Goal: Task Accomplishment & Management: Use online tool/utility

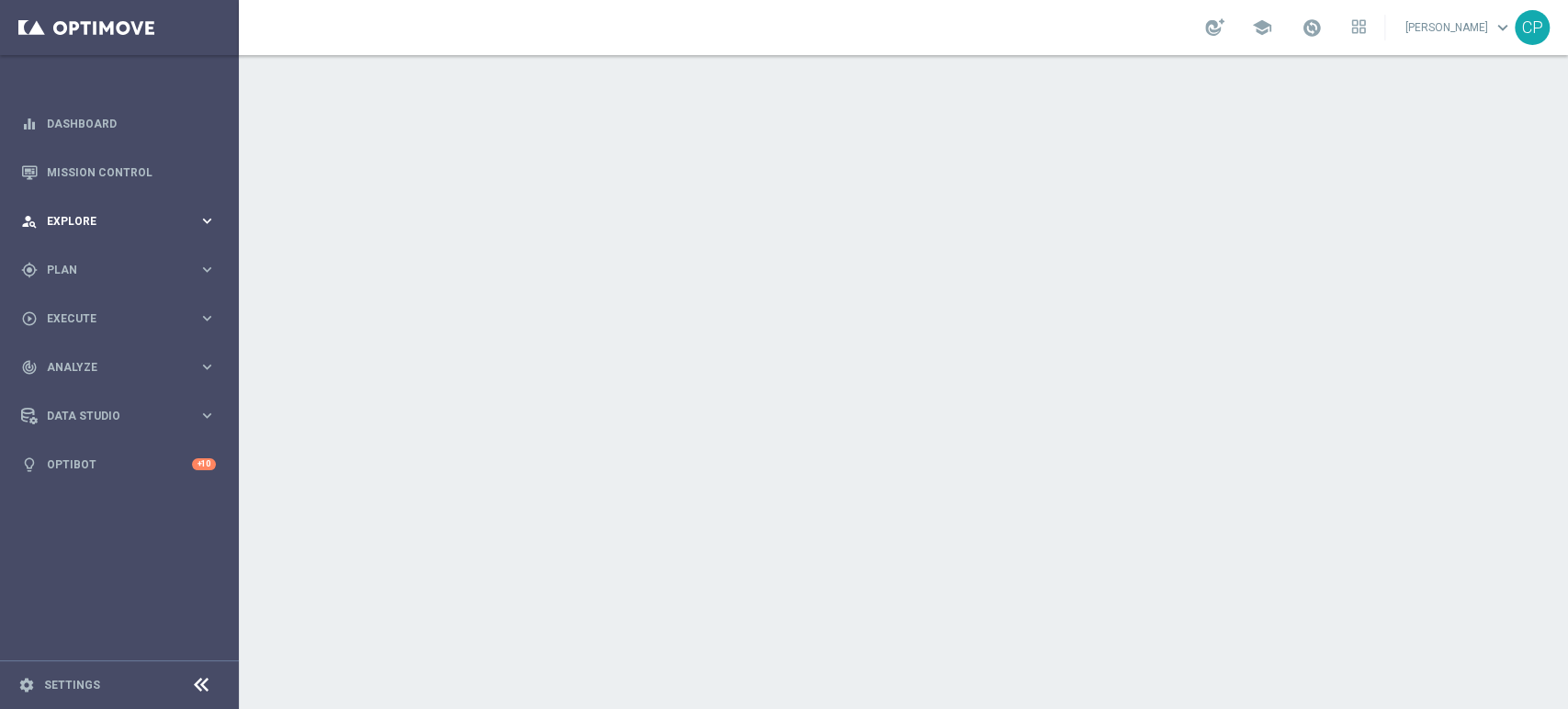
click at [115, 219] on span "Explore" at bounding box center [122, 222] width 151 height 11
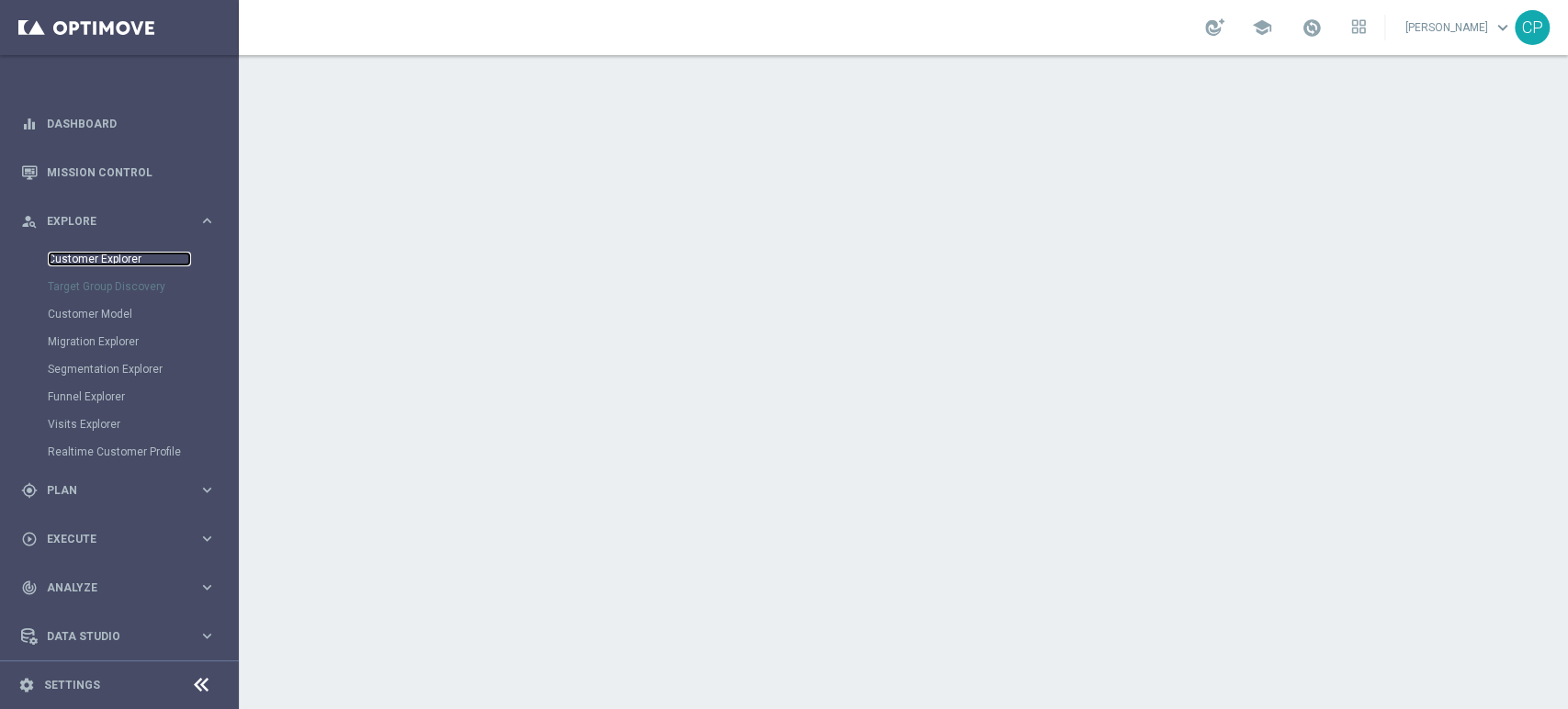
click at [95, 256] on link "Customer Explorer" at bounding box center [119, 258] width 143 height 14
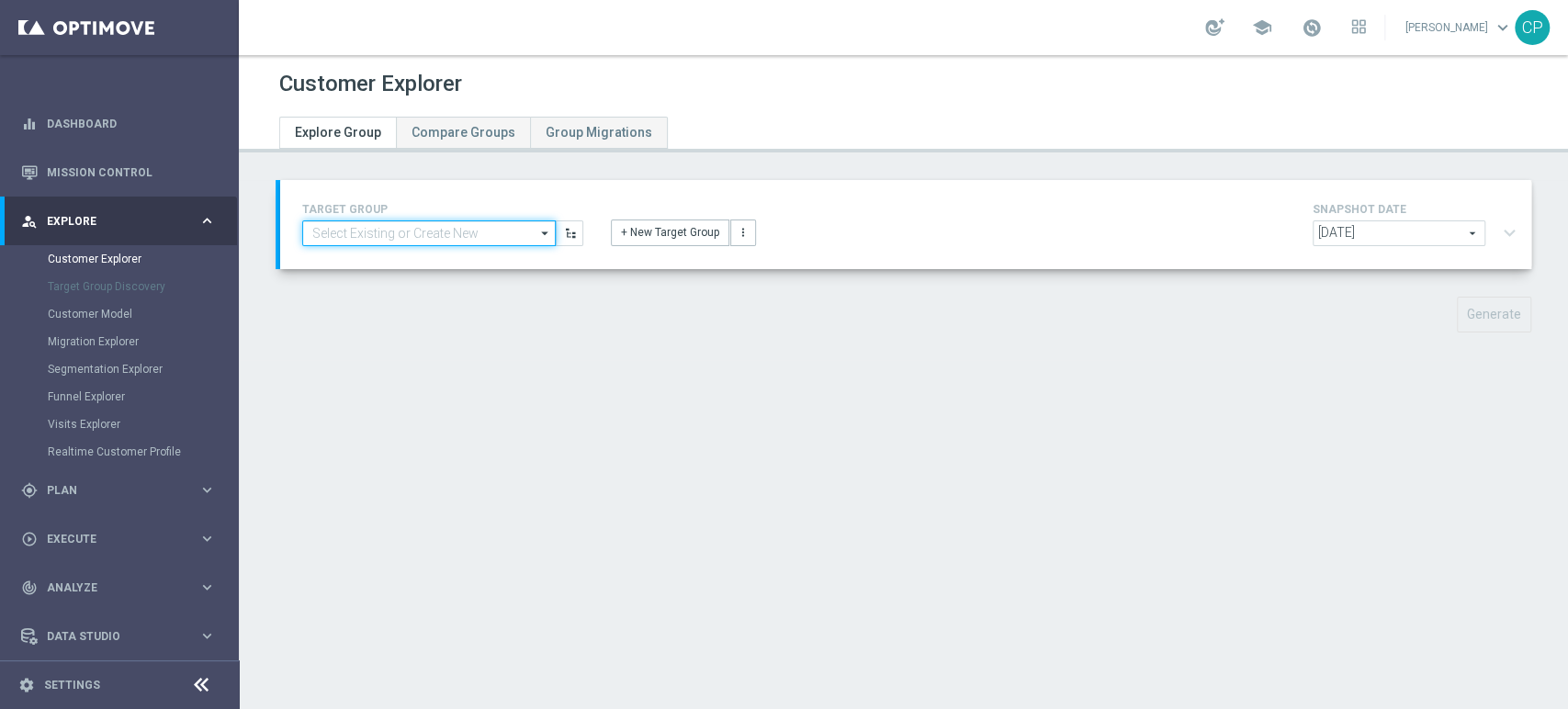
click at [390, 233] on input at bounding box center [429, 233] width 253 height 26
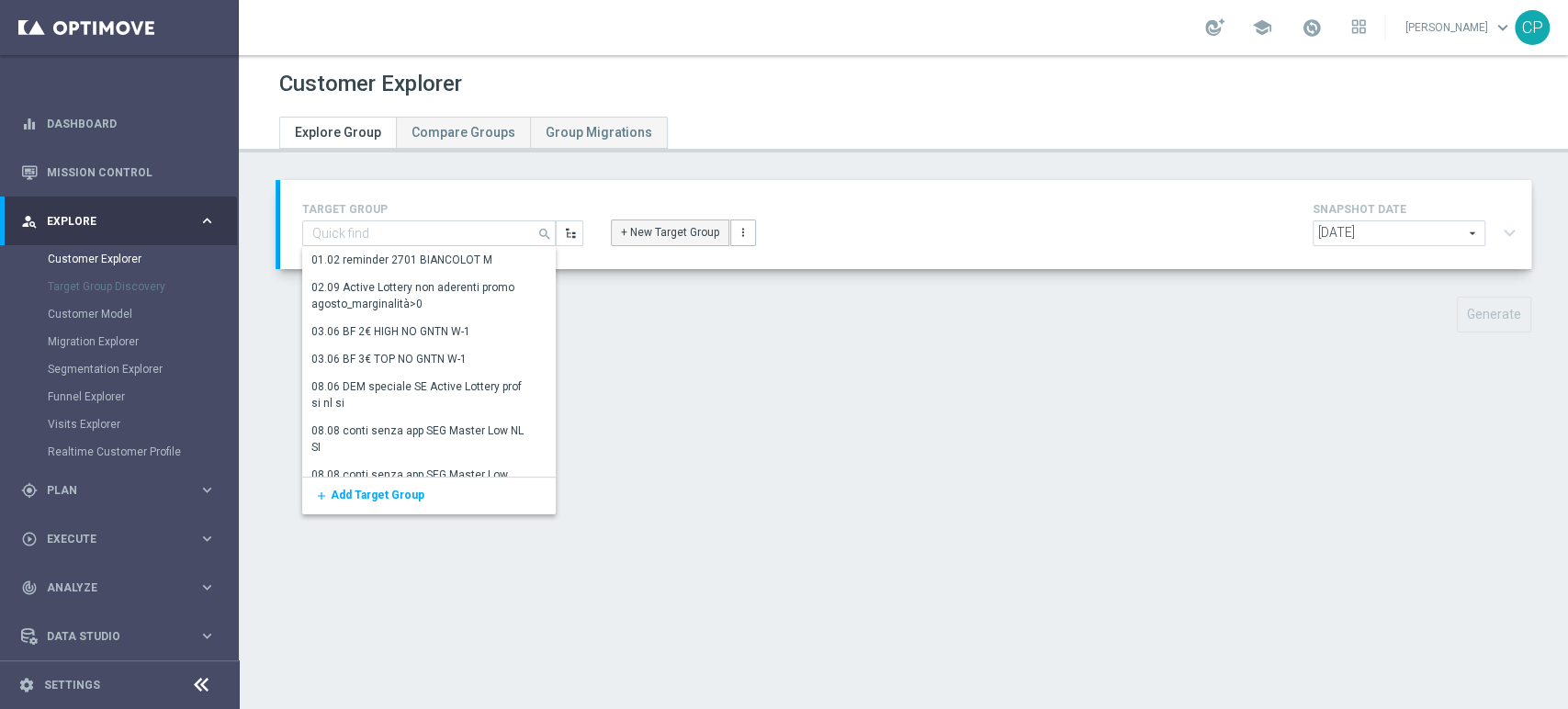
click at [638, 233] on button "+ New Target Group" at bounding box center [670, 232] width 118 height 26
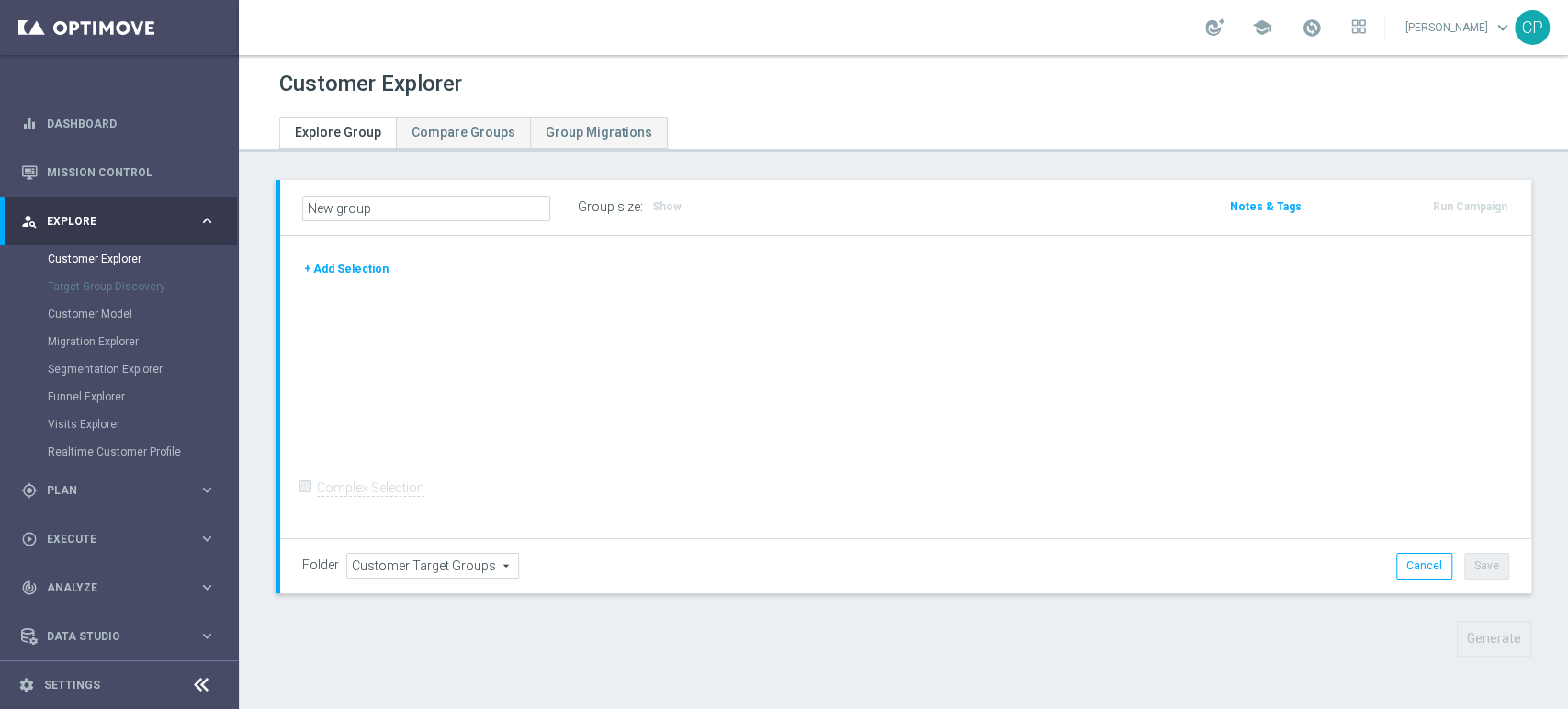
click at [415, 215] on input "New group" at bounding box center [426, 208] width 248 height 26
type input "New groupdhbajsfn"
click at [354, 269] on button "+ Add Selection" at bounding box center [346, 269] width 89 height 20
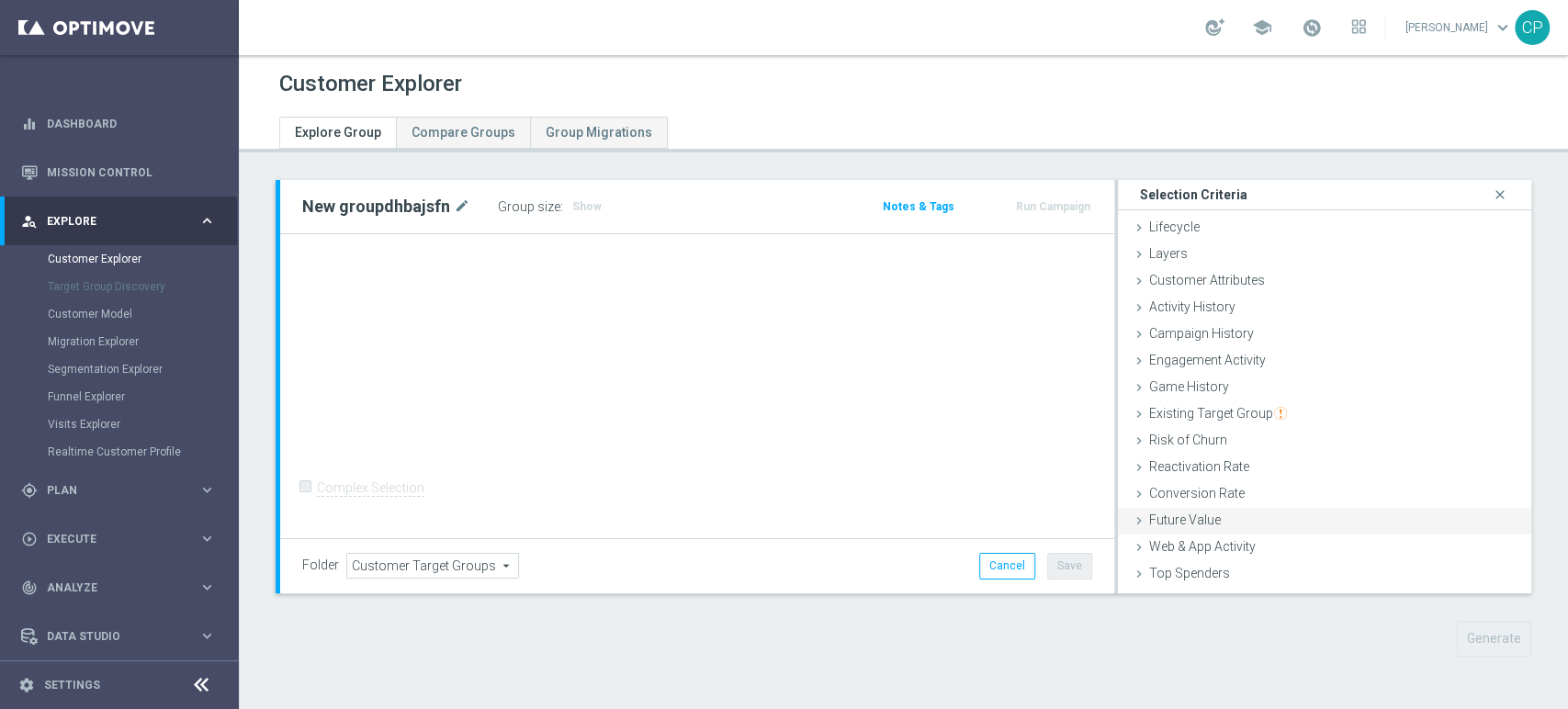
scroll to position [74, 0]
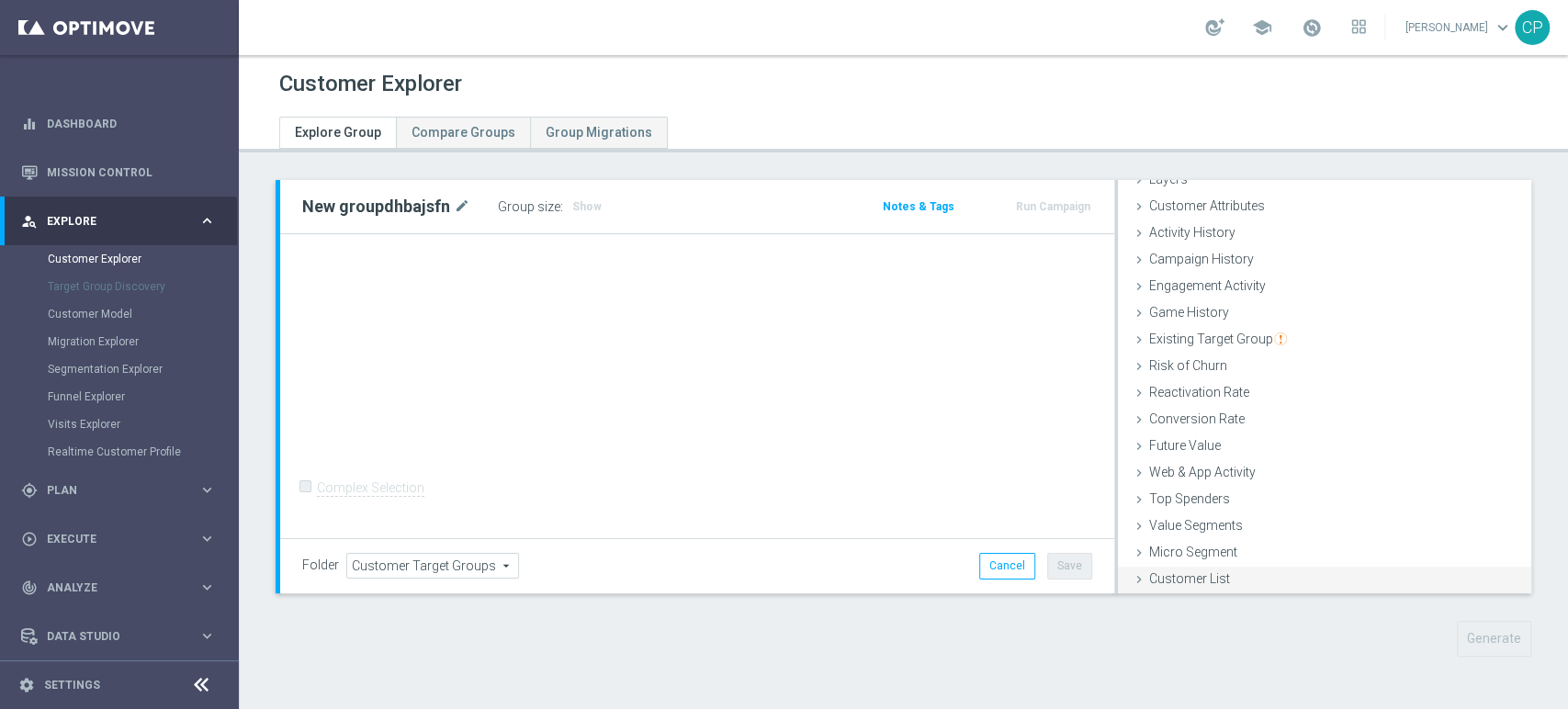
click at [1204, 568] on div "Customer List done" at bounding box center [1324, 580] width 413 height 28
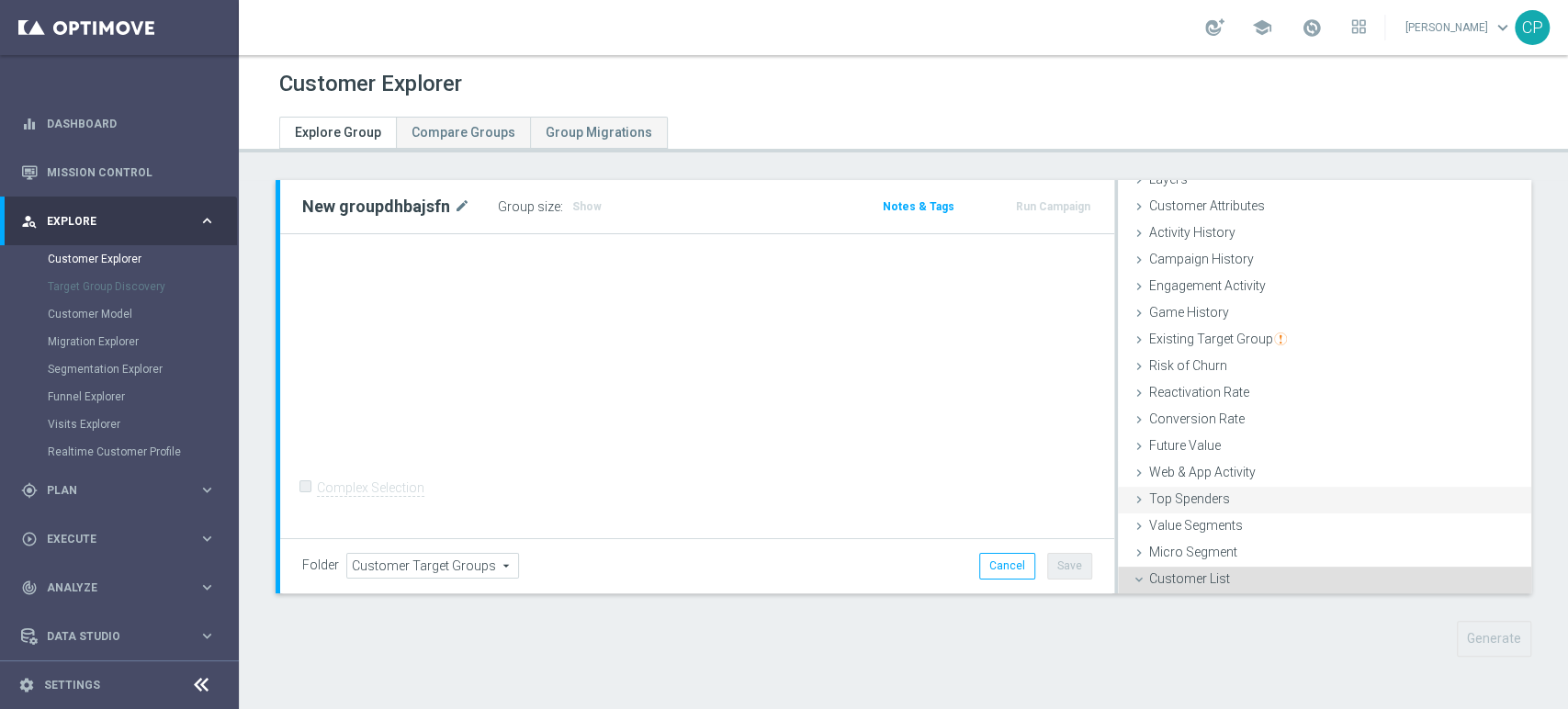
scroll to position [239, 0]
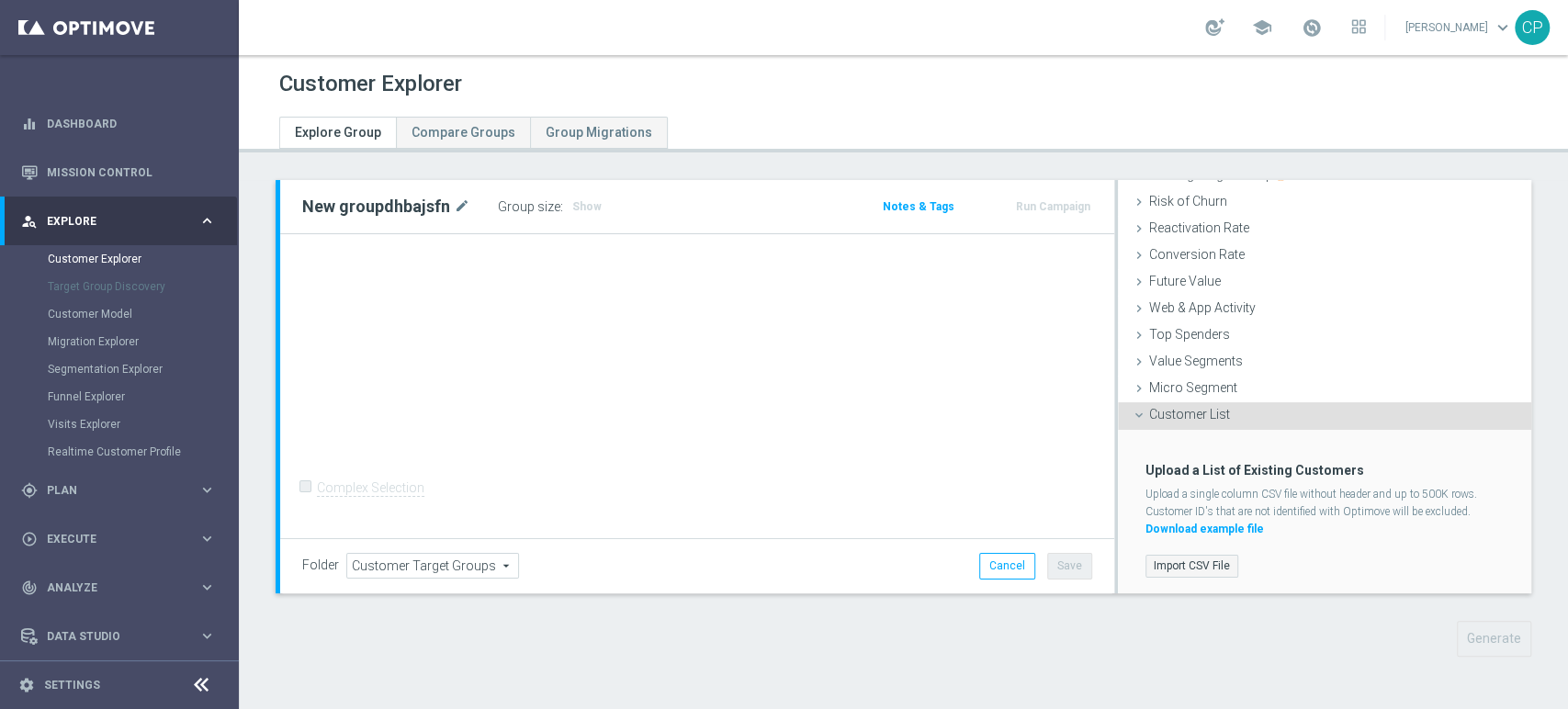
click at [1179, 559] on label "Import CSV File" at bounding box center [1191, 566] width 92 height 23
click at [0, 0] on input "Import CSV File" at bounding box center [0, 0] width 0 height 0
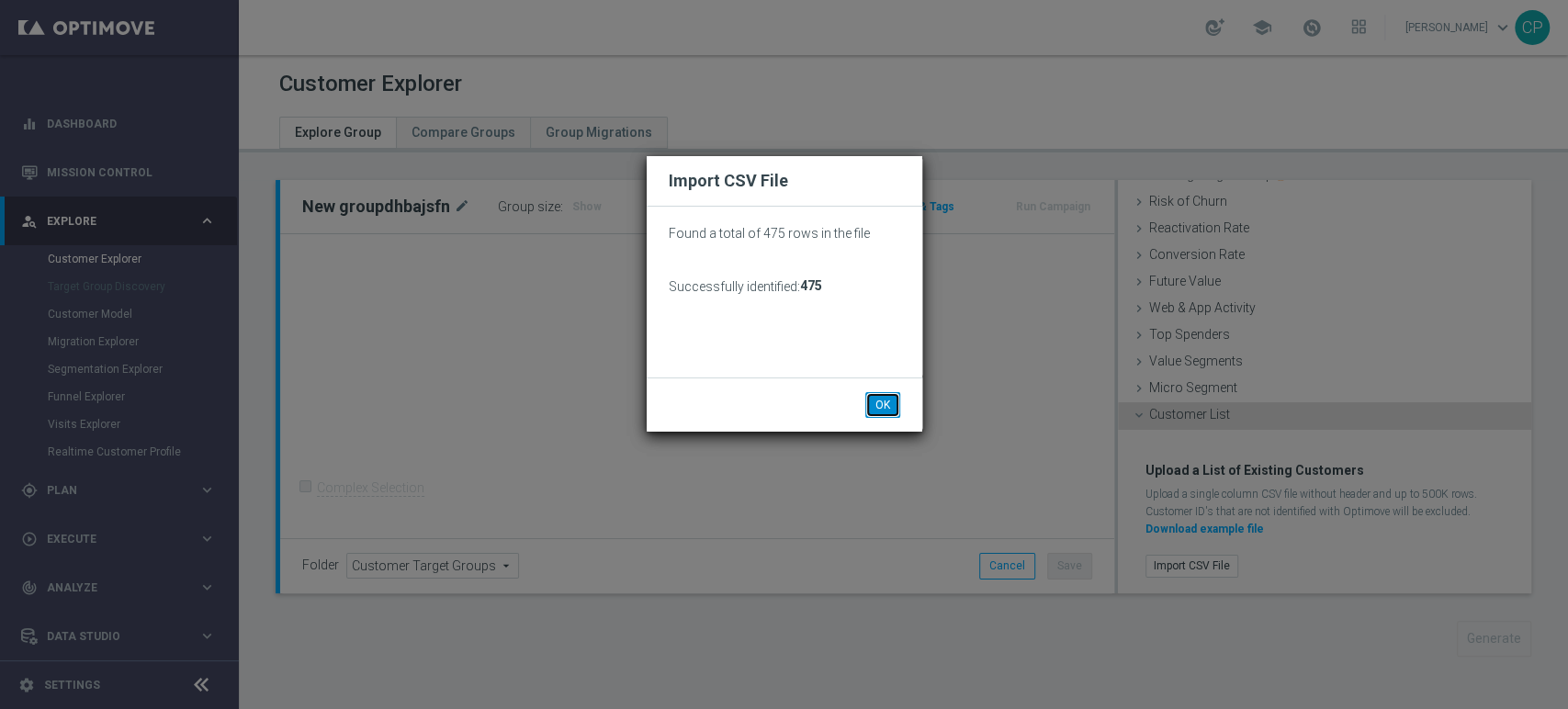
click at [883, 406] on button "OK" at bounding box center [882, 405] width 35 height 26
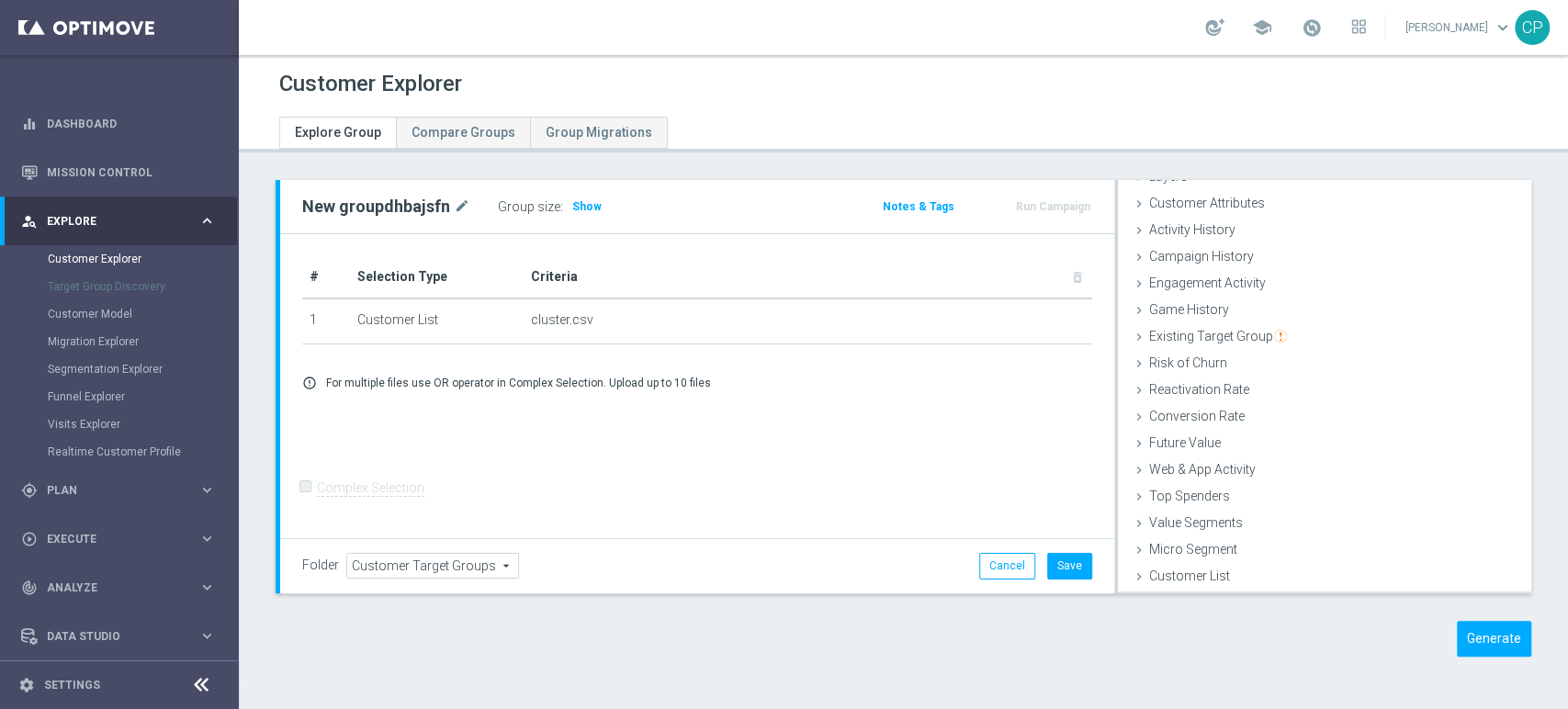
scroll to position [74, 0]
click at [1064, 558] on button "Save" at bounding box center [1069, 565] width 45 height 26
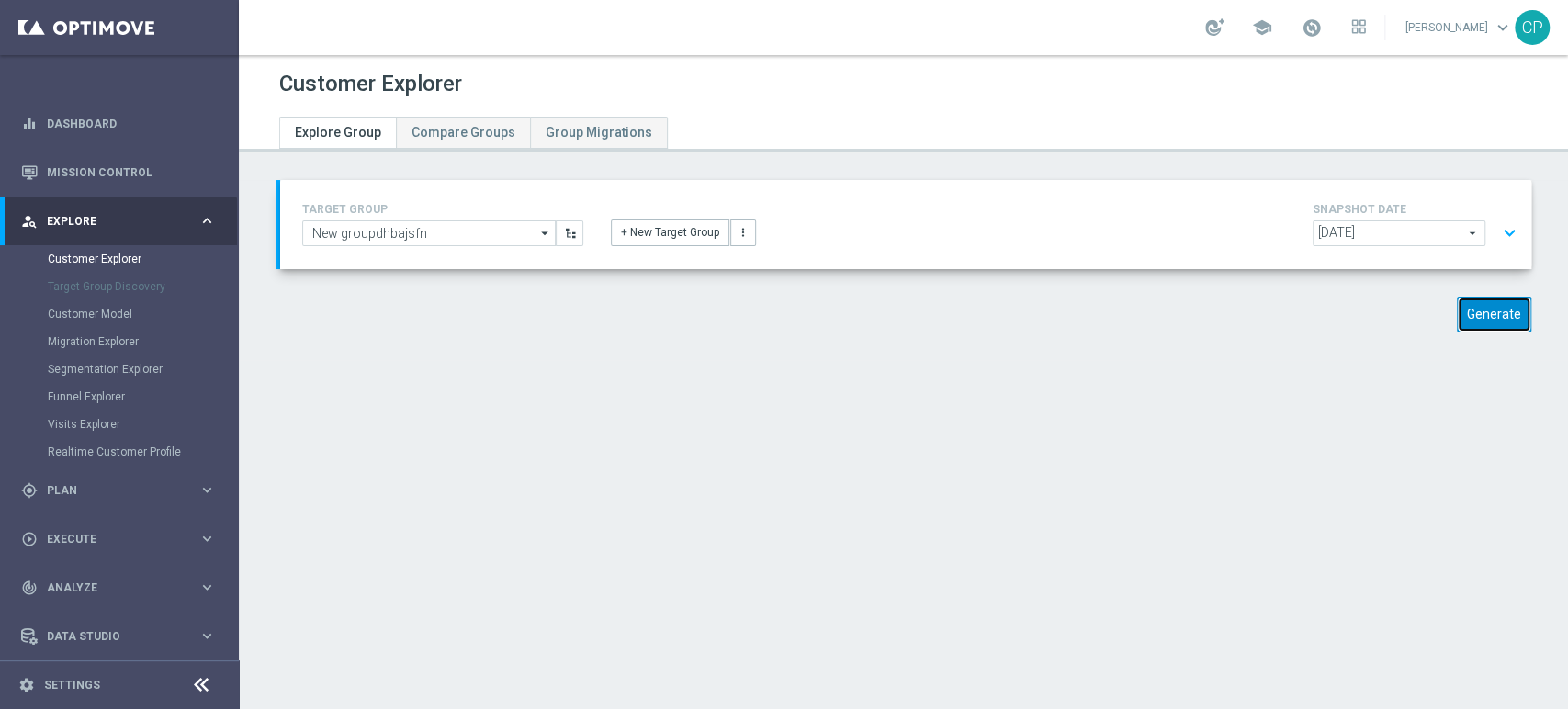
click at [1471, 315] on button "Generate" at bounding box center [1494, 314] width 74 height 36
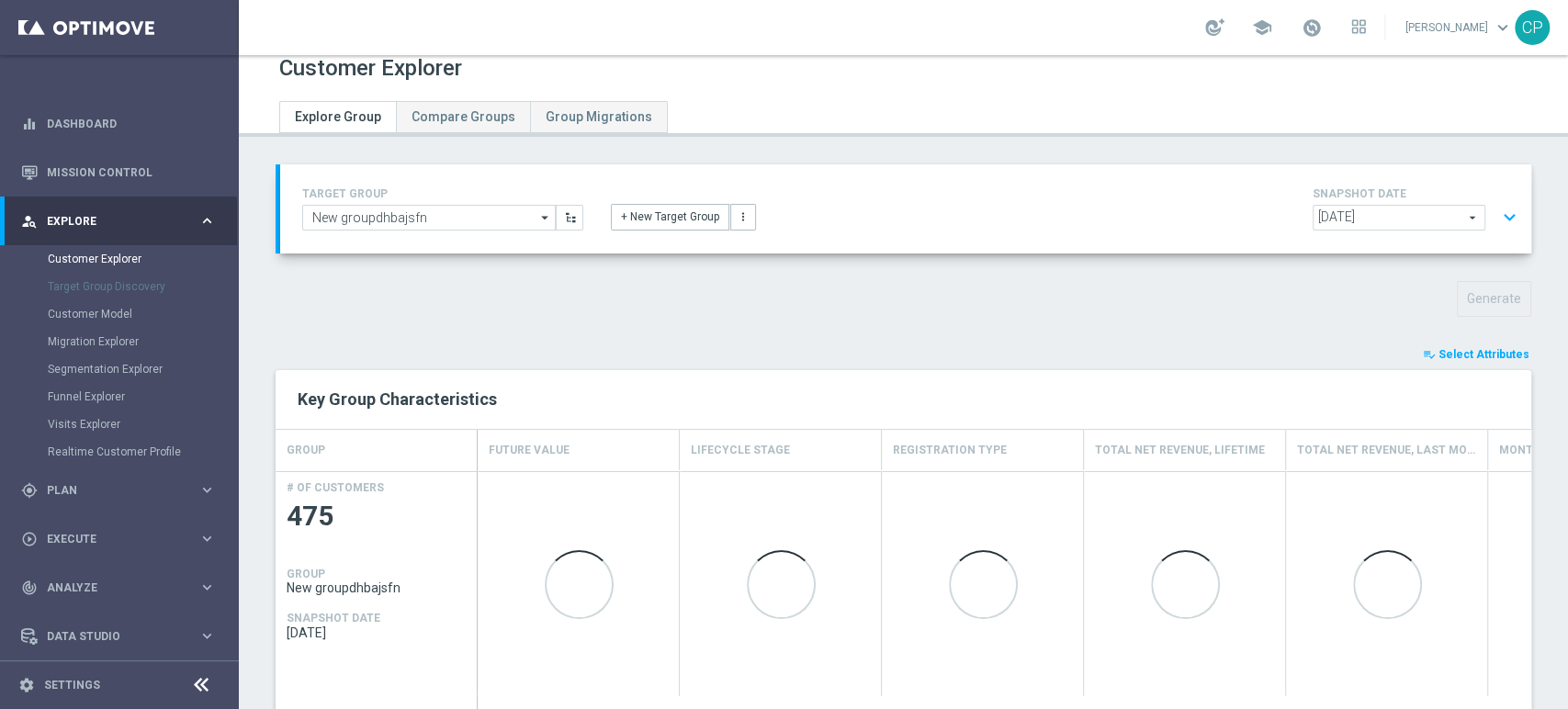
scroll to position [16, 0]
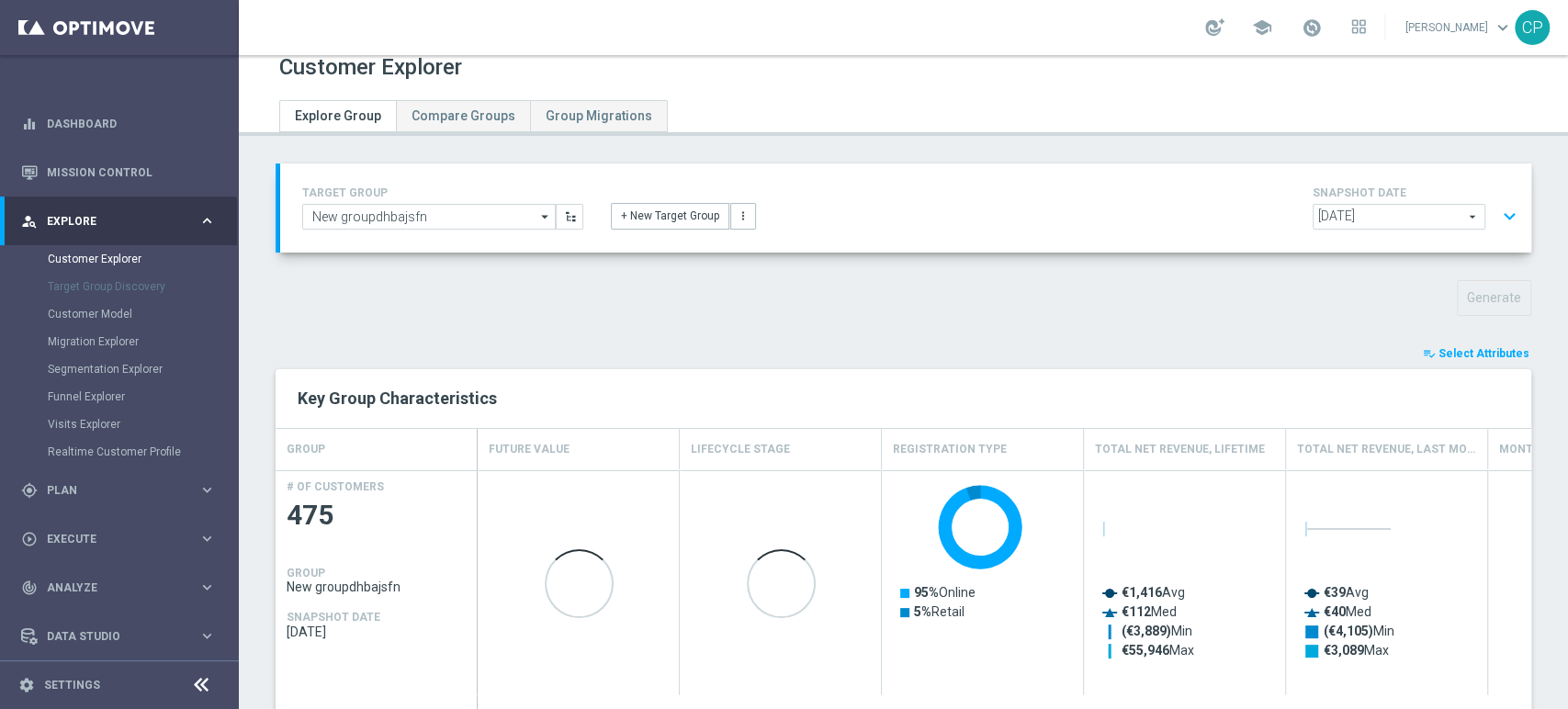
click at [1461, 355] on span "Select Attributes" at bounding box center [1483, 353] width 90 height 12
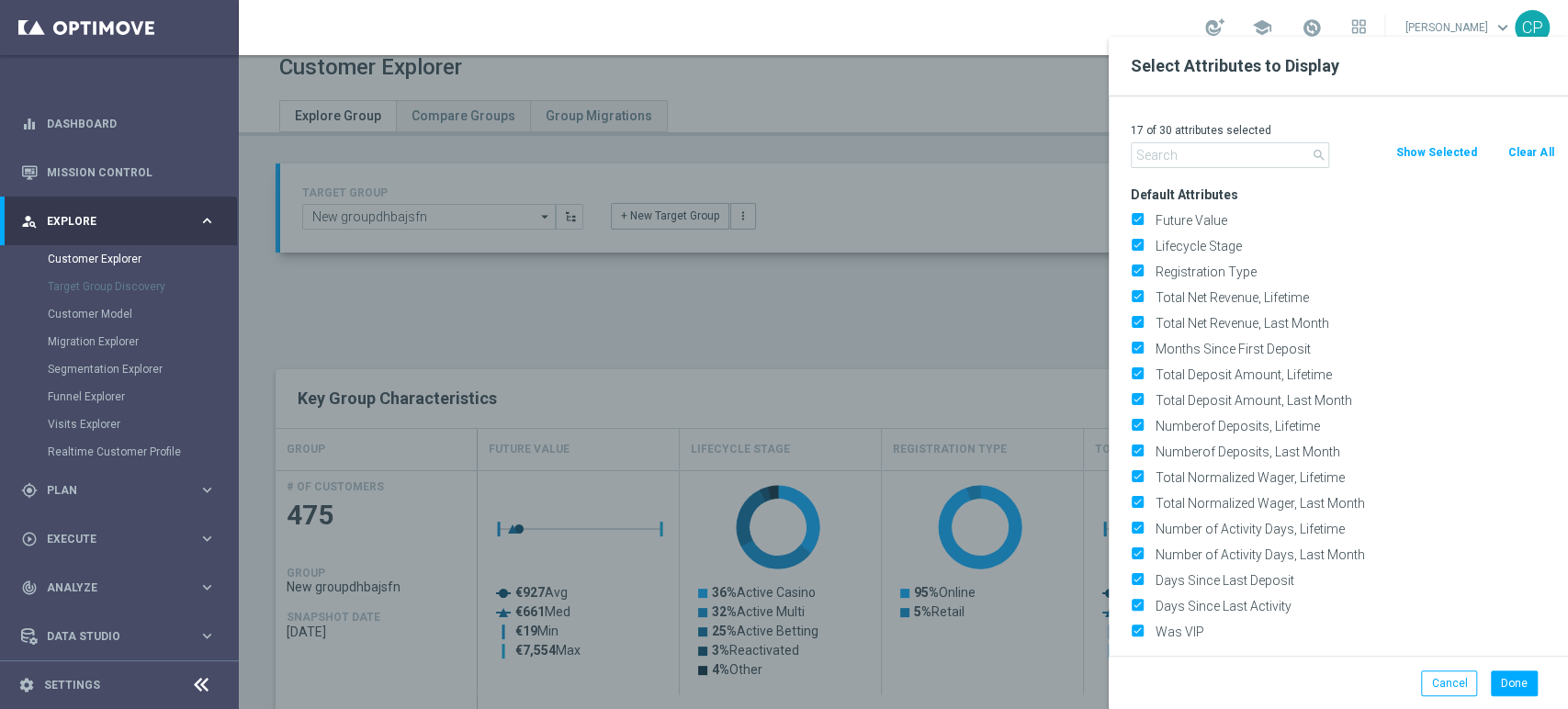
click at [1528, 156] on button "Clear All" at bounding box center [1530, 152] width 49 height 20
checkbox input "false"
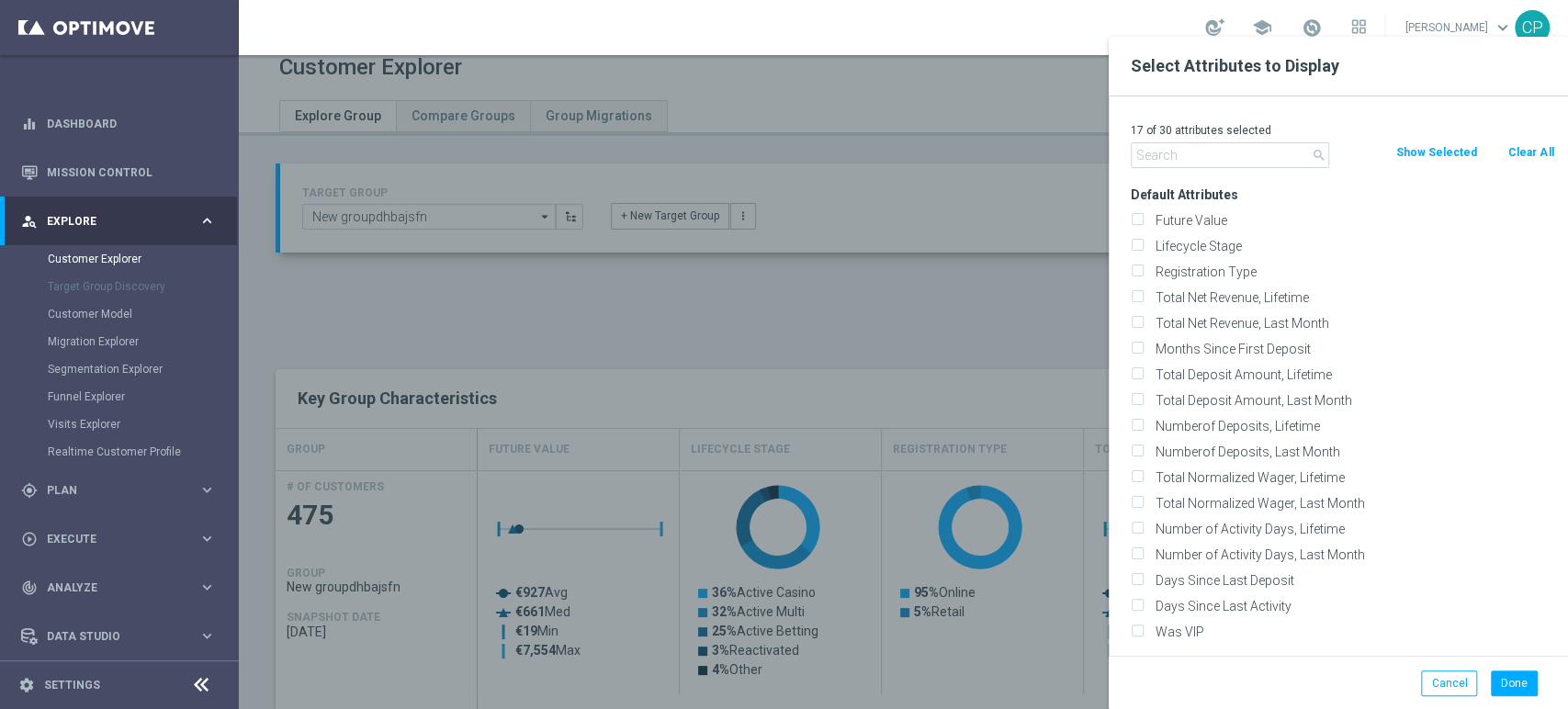
checkbox input "false"
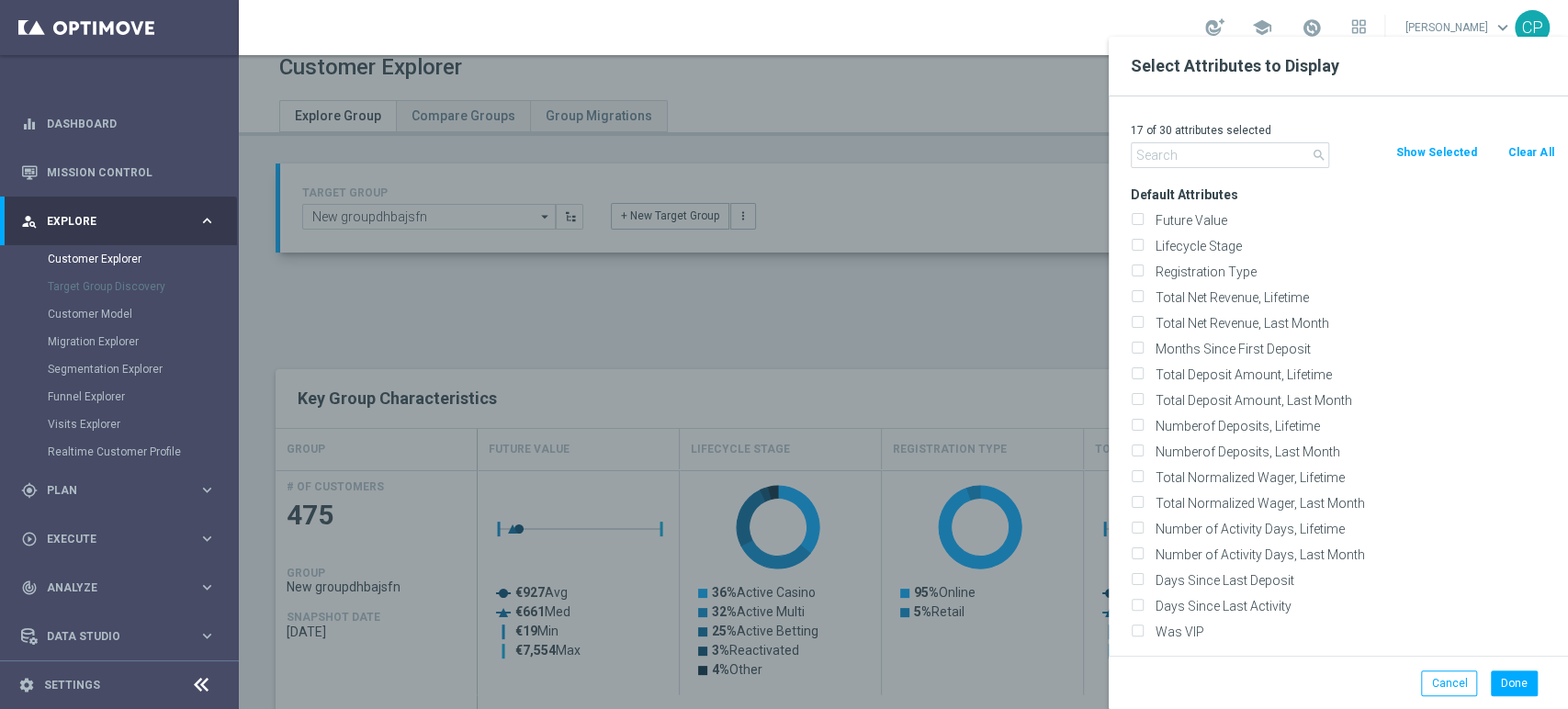
checkbox input "false"
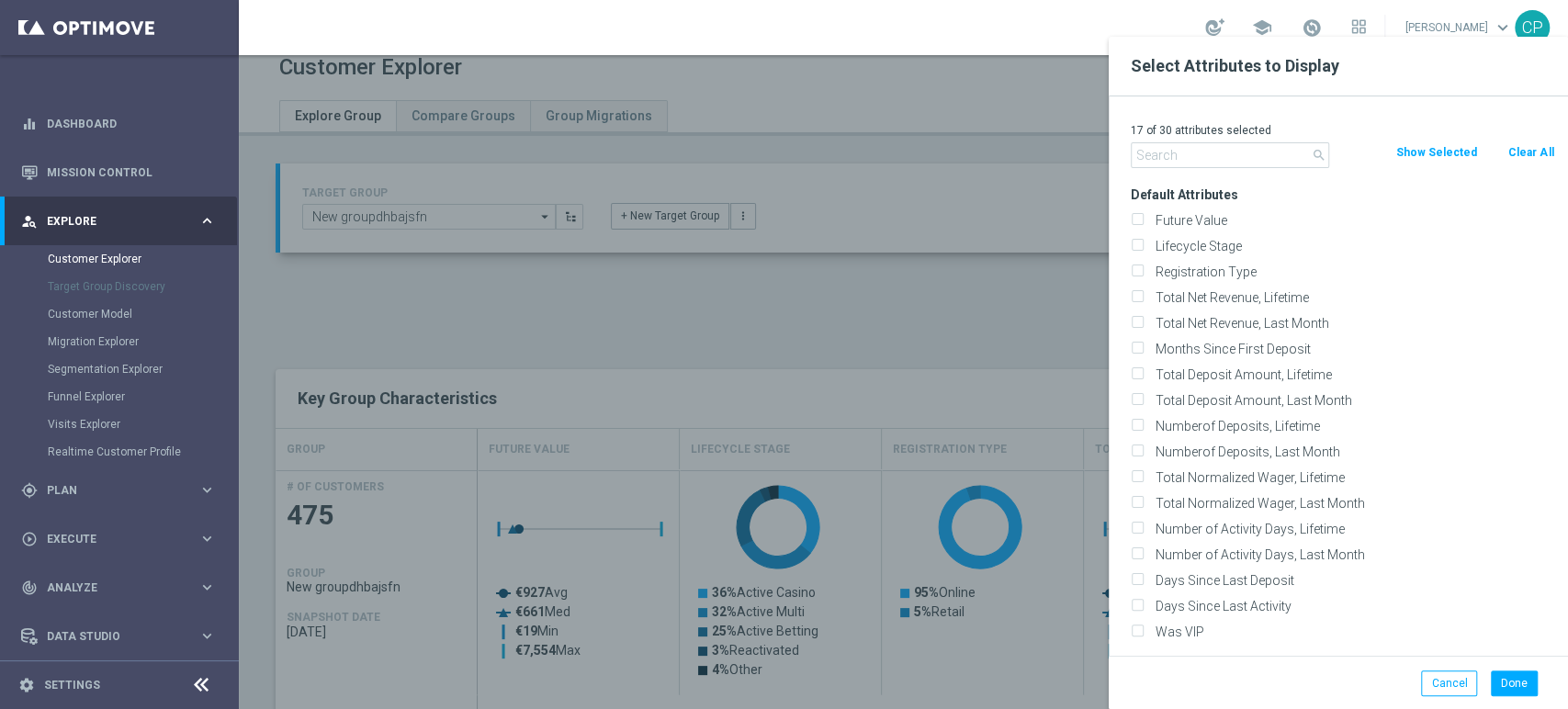
checkbox input "false"
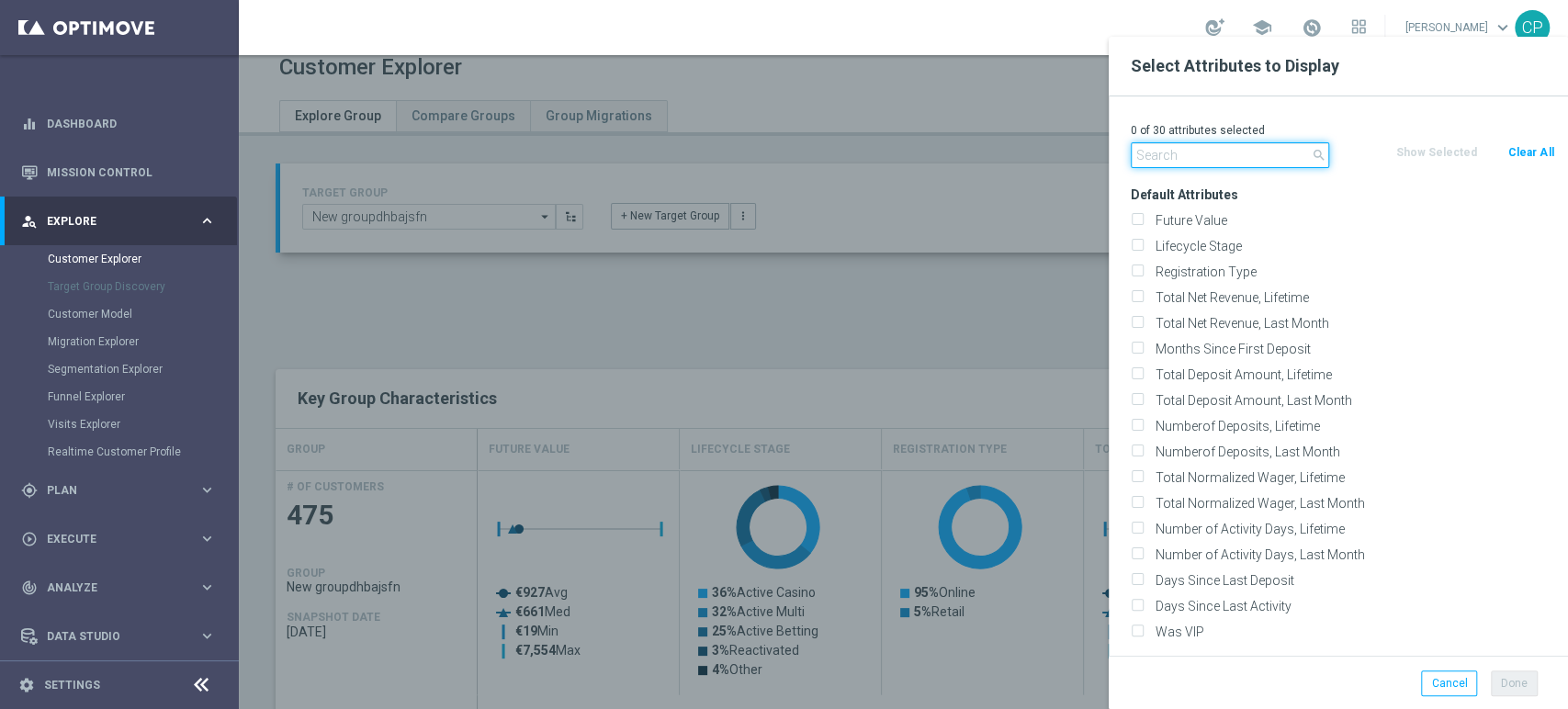
click at [1160, 156] on input "text" at bounding box center [1230, 154] width 198 height 26
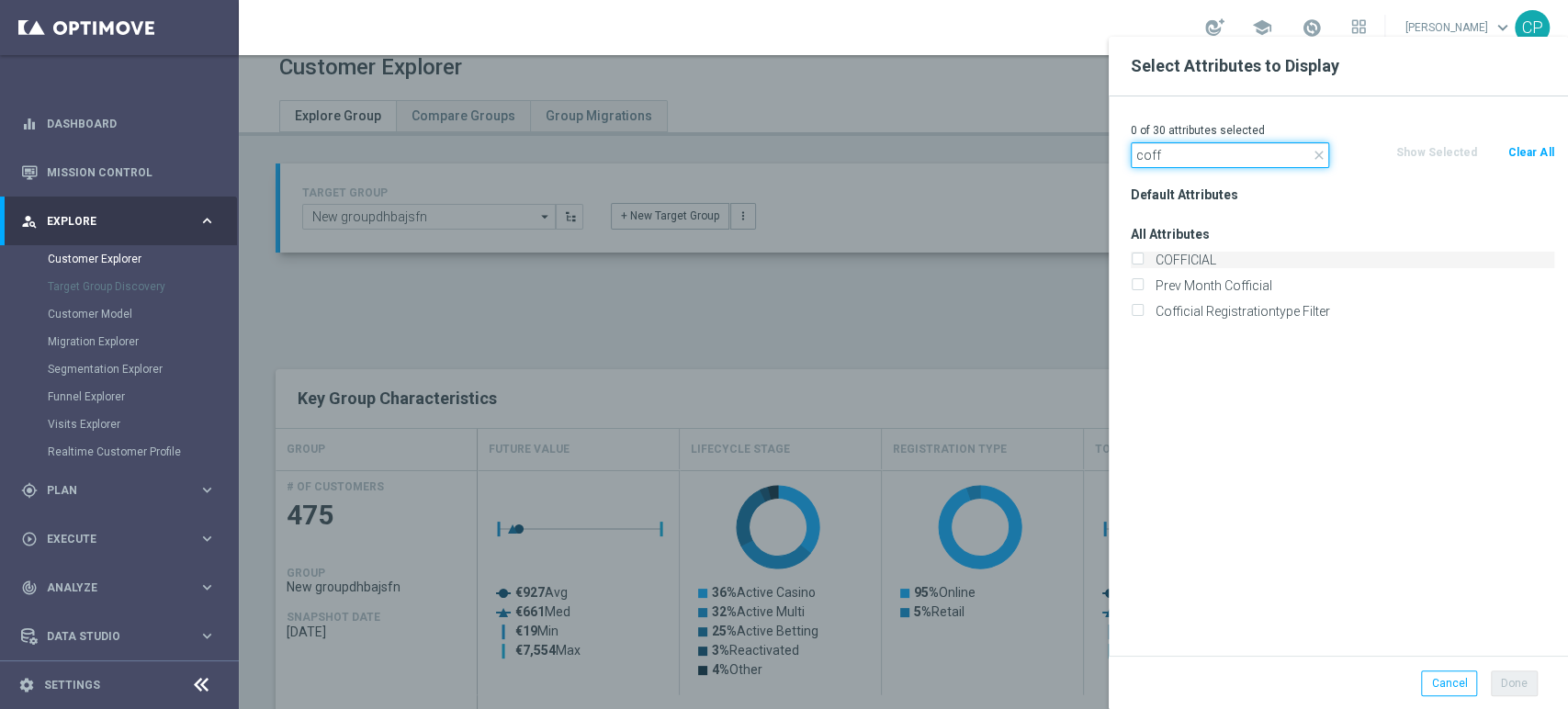
type input "coff"
click at [1153, 263] on label "COFFICIAL" at bounding box center [1351, 259] width 405 height 16
click at [1142, 263] on input "COFFICIAL" at bounding box center [1136, 262] width 12 height 12
checkbox input "true"
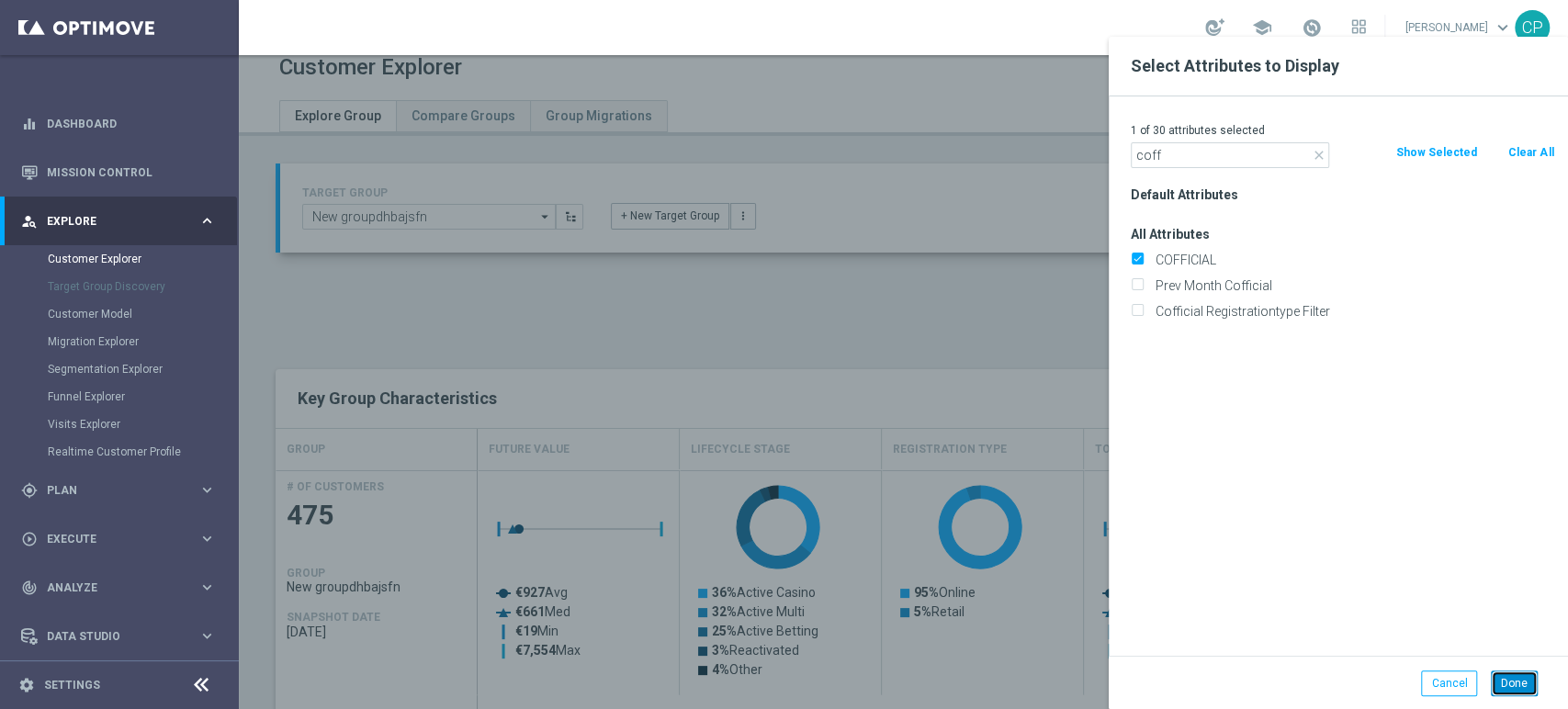
click at [1510, 681] on button "Done" at bounding box center [1514, 683] width 47 height 26
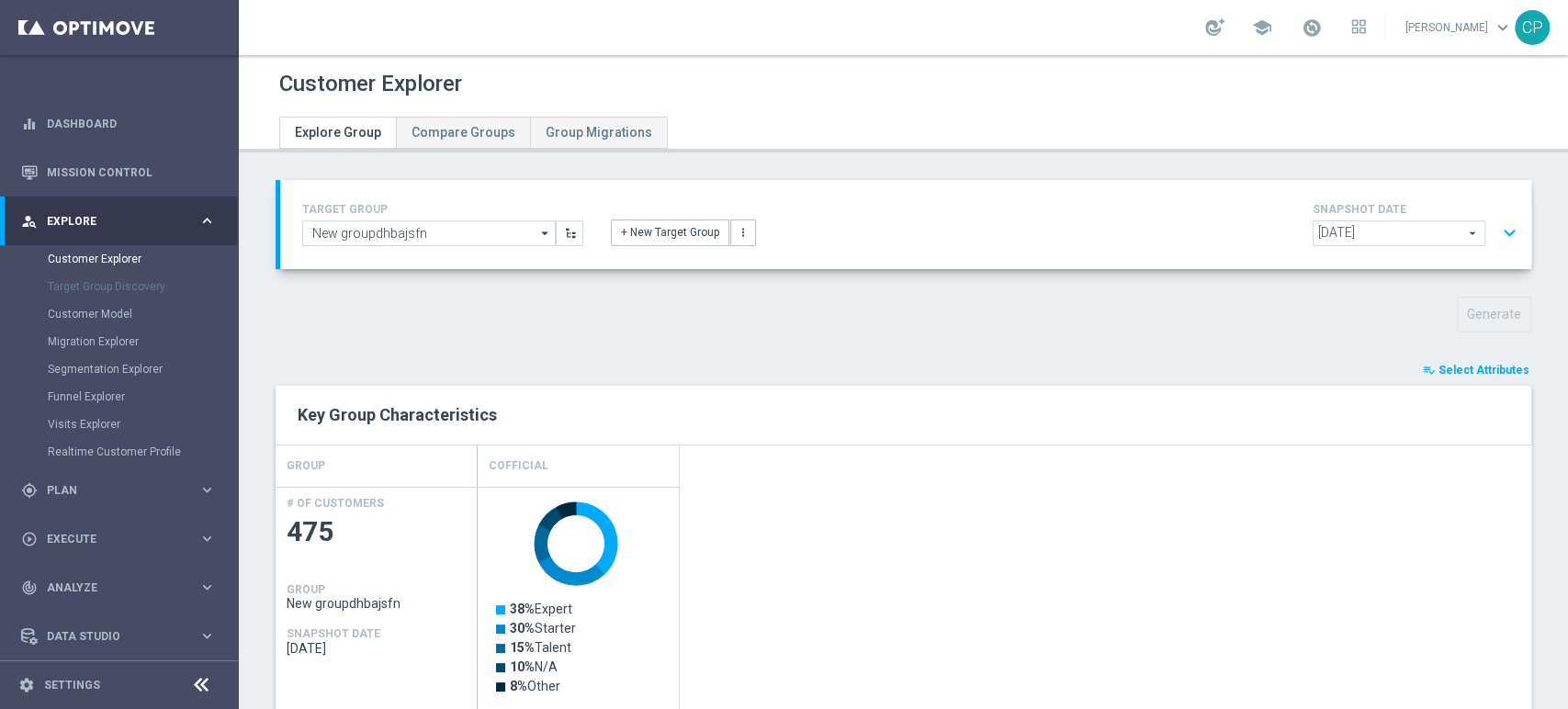
scroll to position [178, 0]
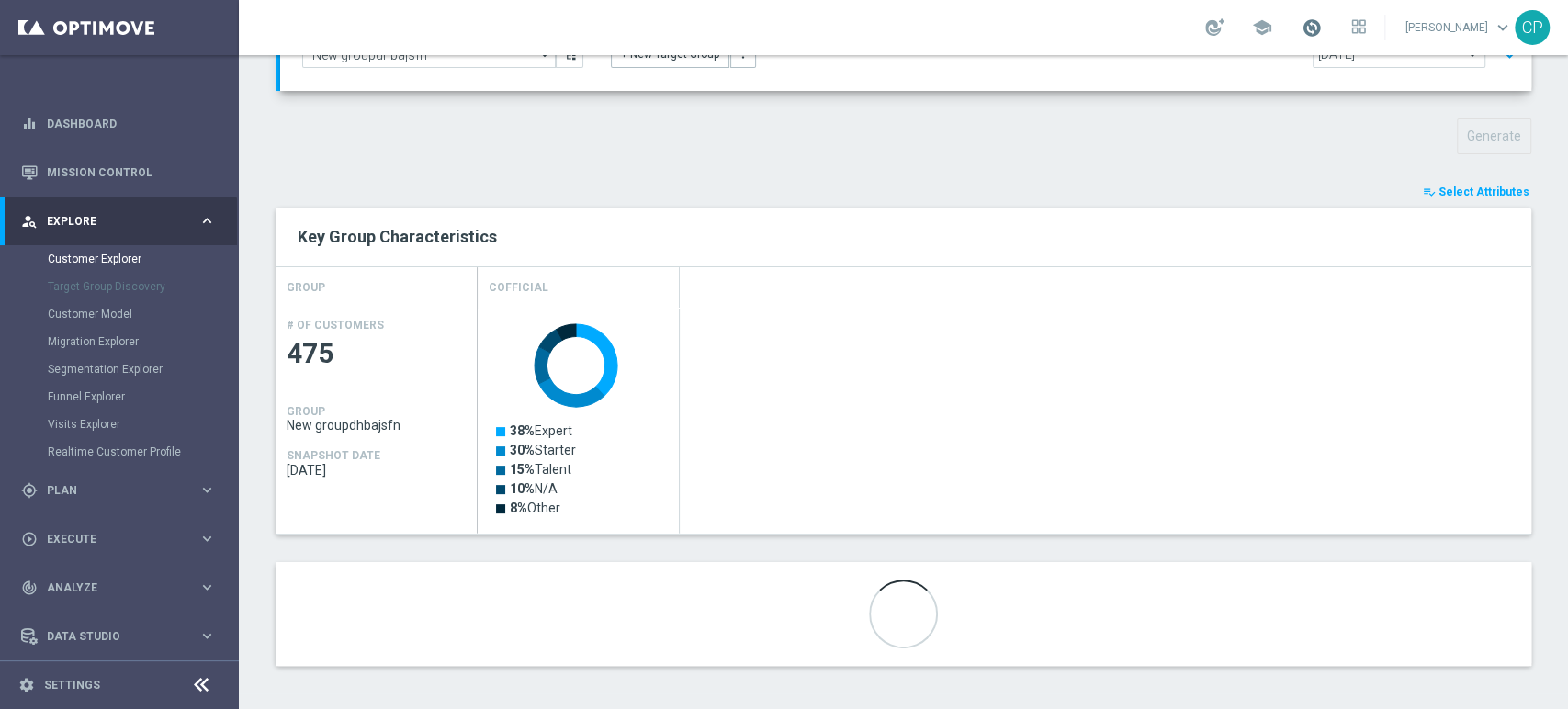
click at [1321, 28] on span at bounding box center [1311, 27] width 20 height 20
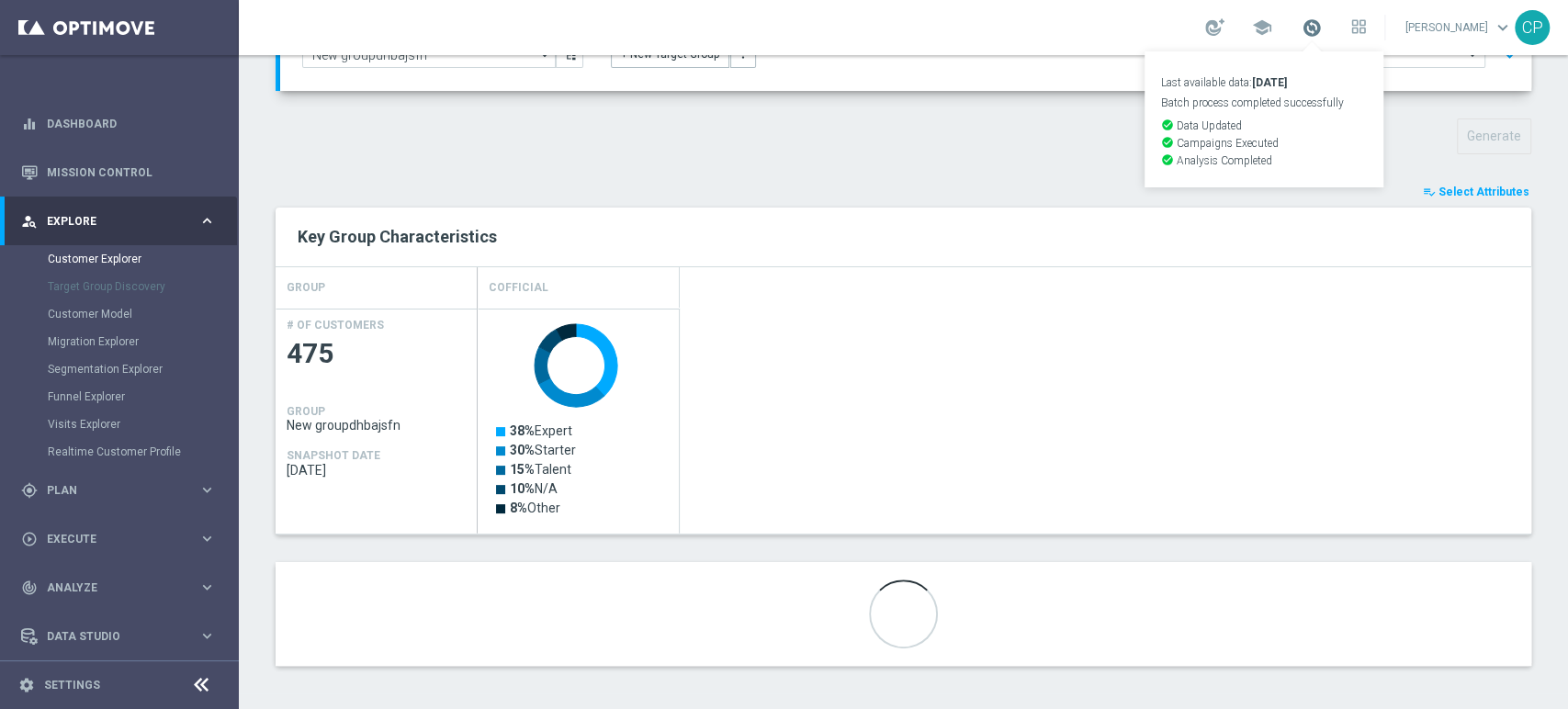
click at [1321, 28] on span at bounding box center [1311, 27] width 20 height 20
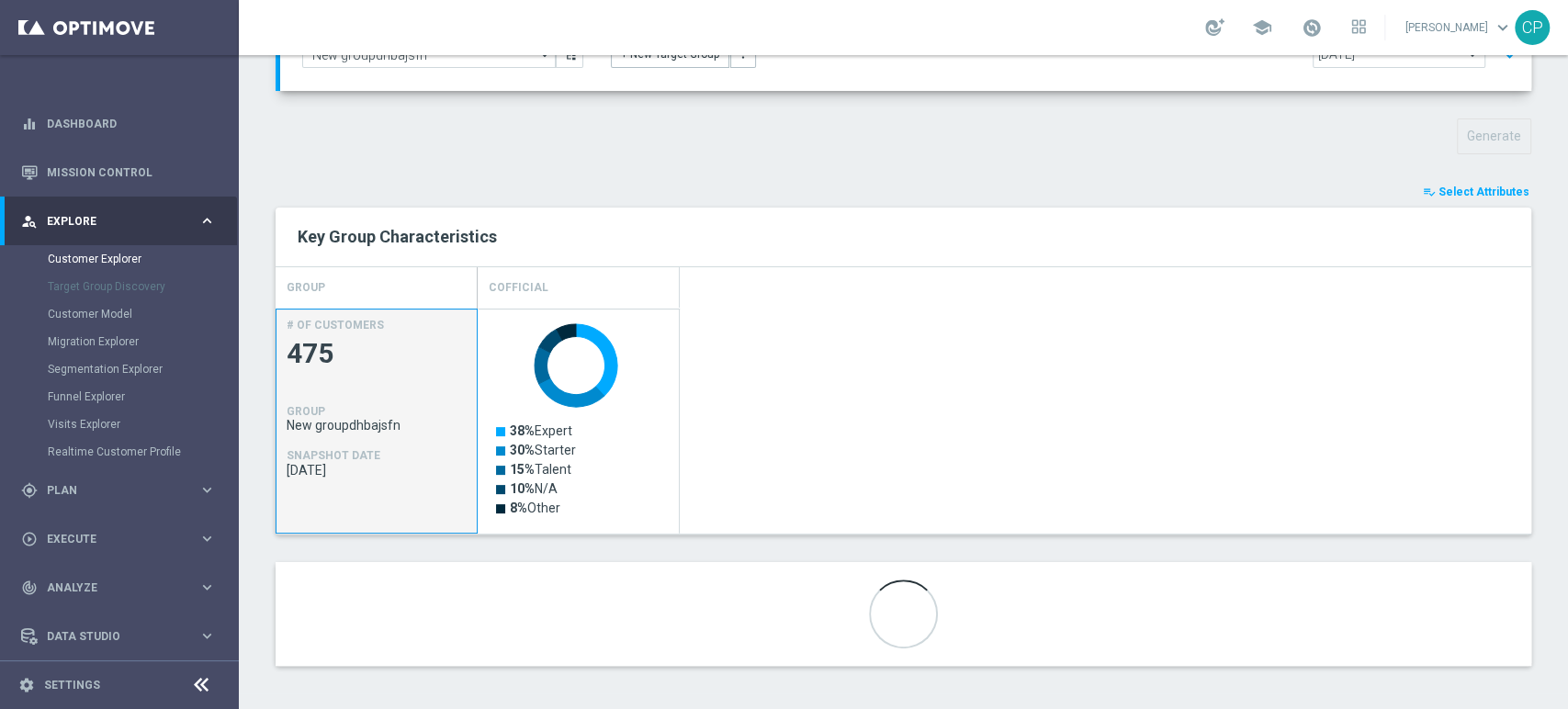
drag, startPoint x: 287, startPoint y: 424, endPoint x: 402, endPoint y: 424, distance: 115.0
click at [402, 424] on span "New groupdhbajsfn" at bounding box center [376, 425] width 180 height 14
copy span "New groupdhbajsfn"
click at [117, 255] on link "Customer Explorer" at bounding box center [119, 258] width 143 height 14
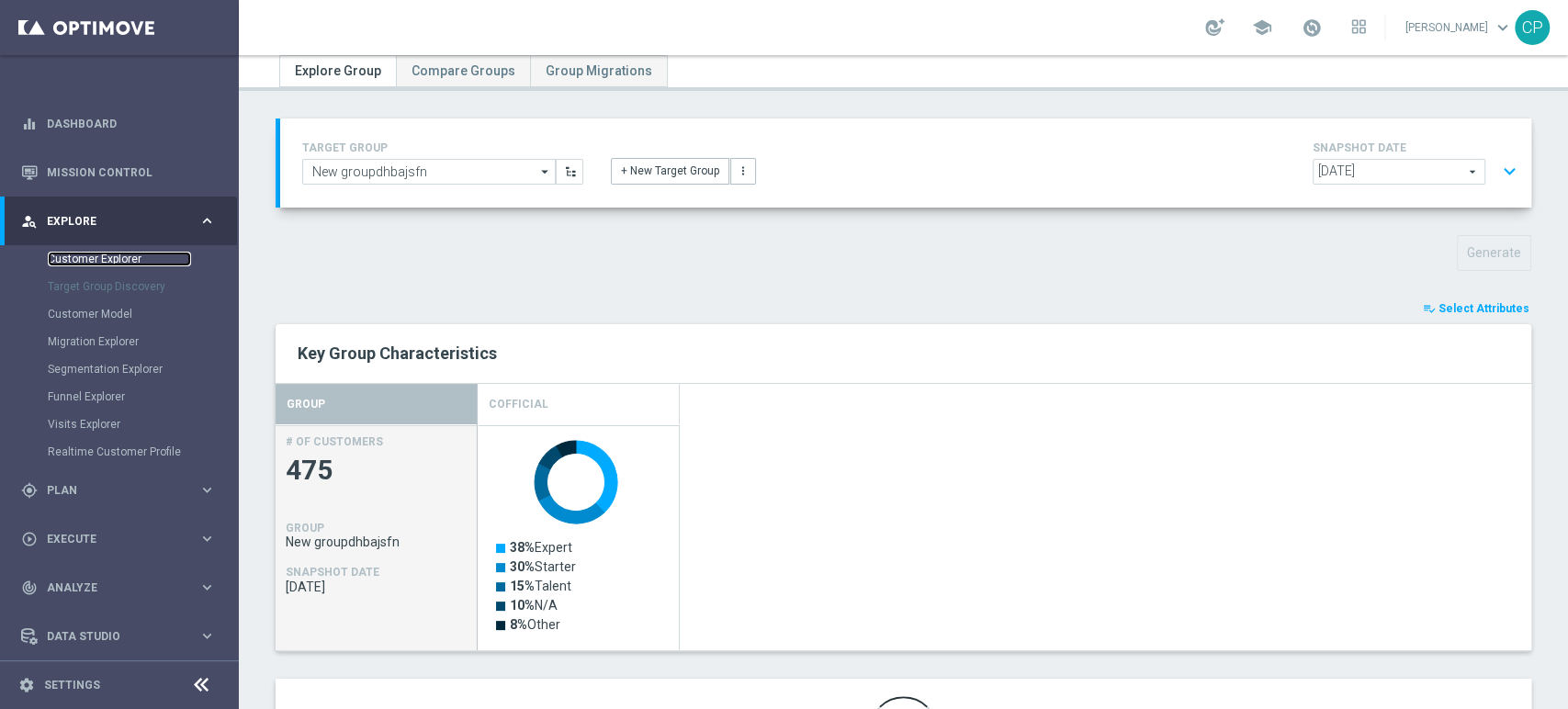
scroll to position [39, 0]
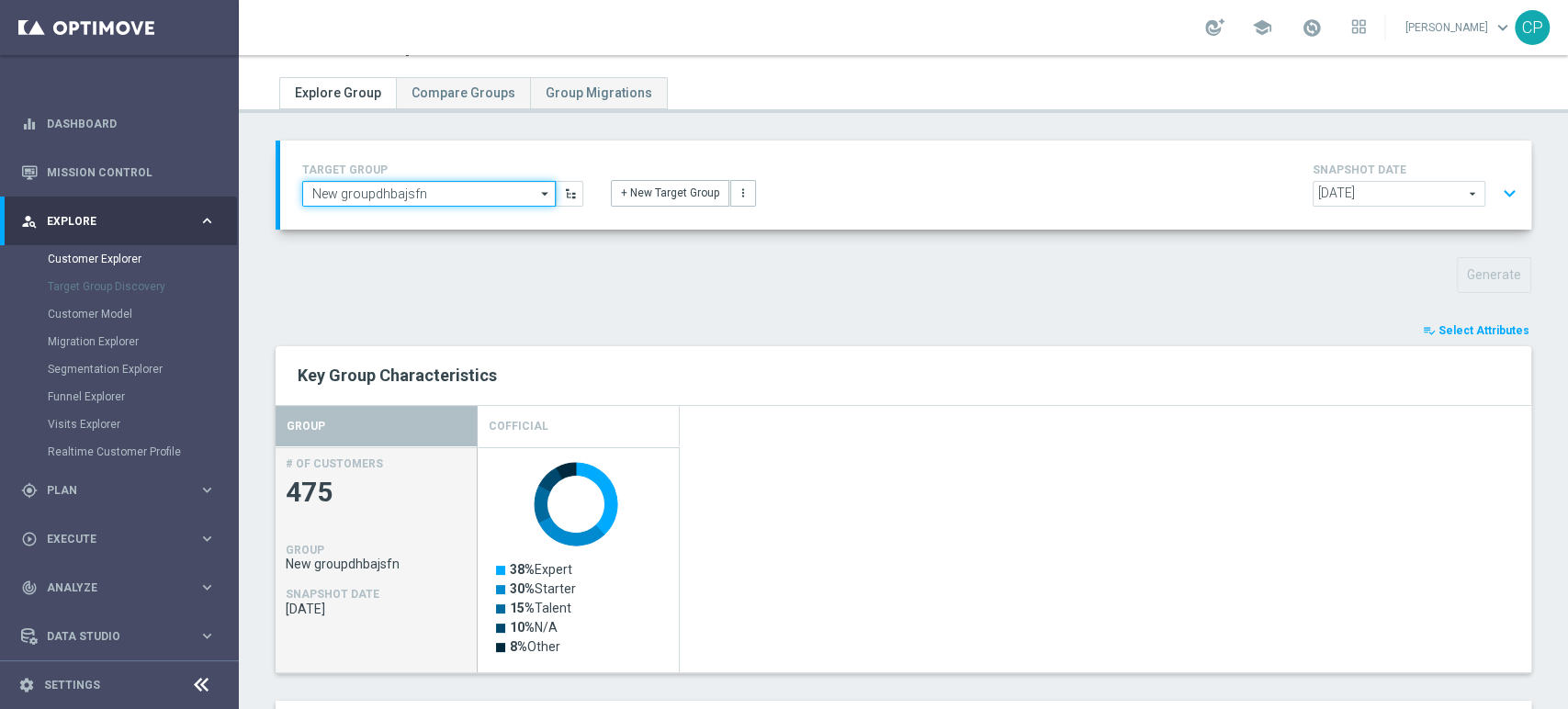
click at [464, 192] on input "New groupdhbajsfn" at bounding box center [429, 193] width 253 height 26
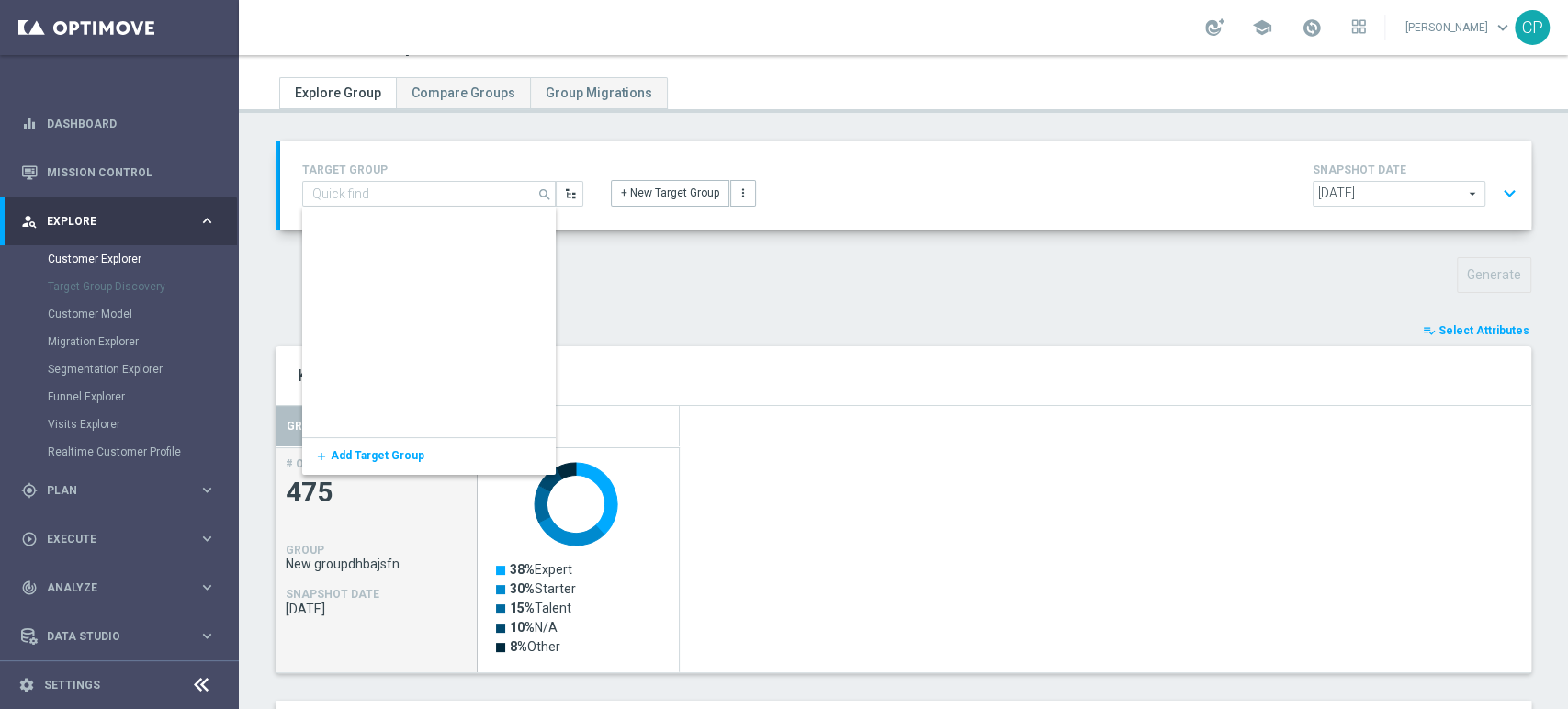
scroll to position [108883, 0]
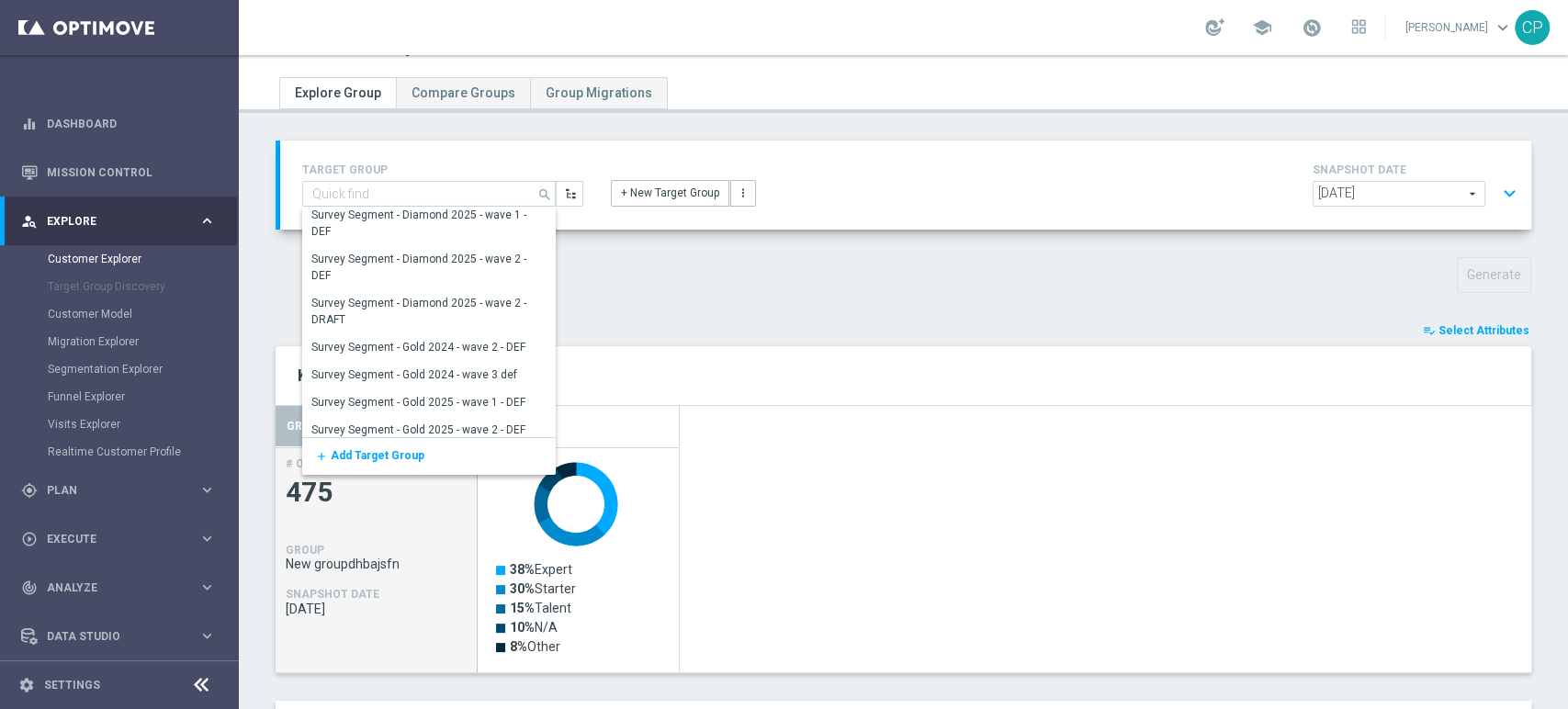
click at [409, 177] on div "TARGET GROUP New groupdhbajsfn search Show Selected 0 of NaN SURVEY MINIGAMES" at bounding box center [443, 183] width 309 height 48
type input "New groupdhbajsfn"
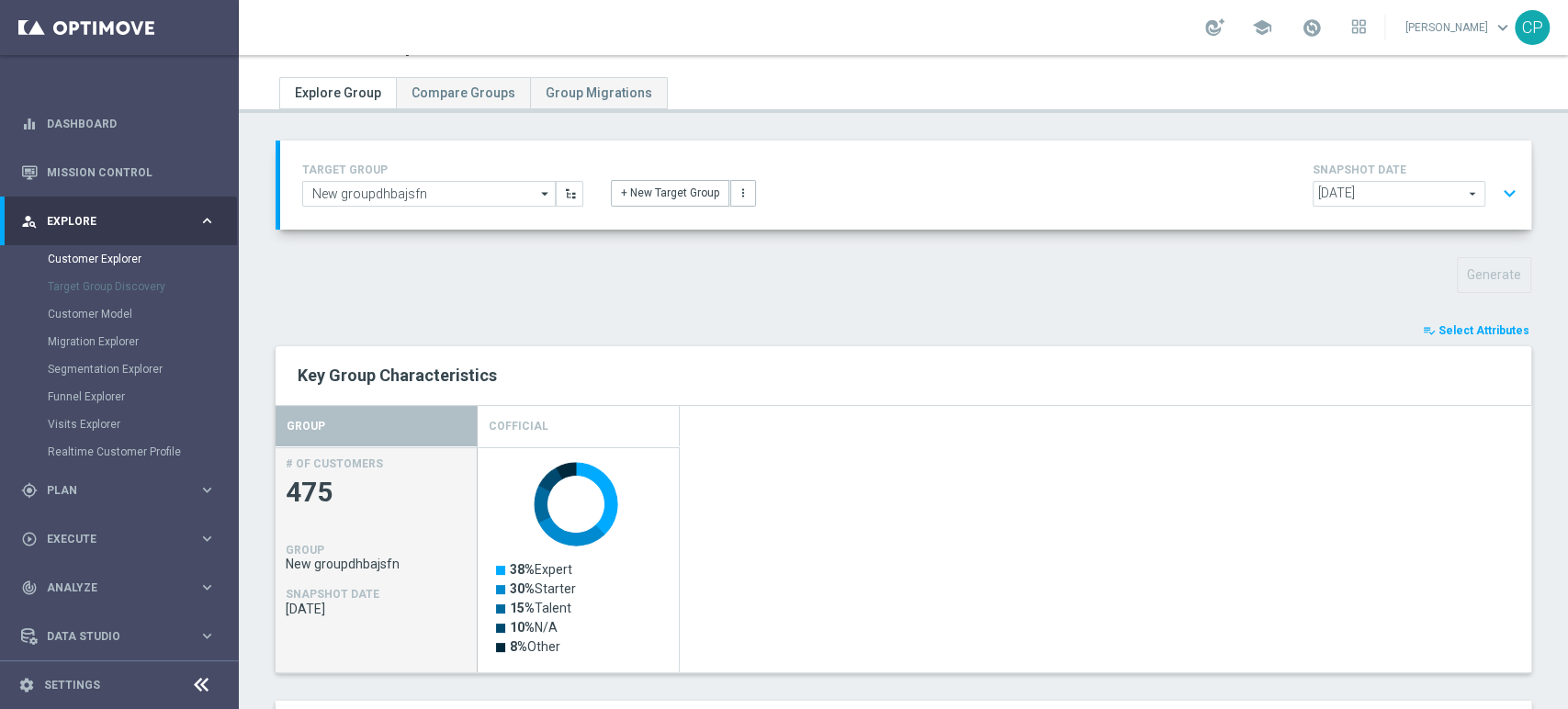
click at [448, 207] on div "TARGET GROUP New groupdhbajsfn New groupdhbajsfn arrow_drop_down Show Selected …" at bounding box center [906, 185] width 1235 height 52
click at [460, 201] on input "New groupdhbajsfn" at bounding box center [429, 193] width 253 height 26
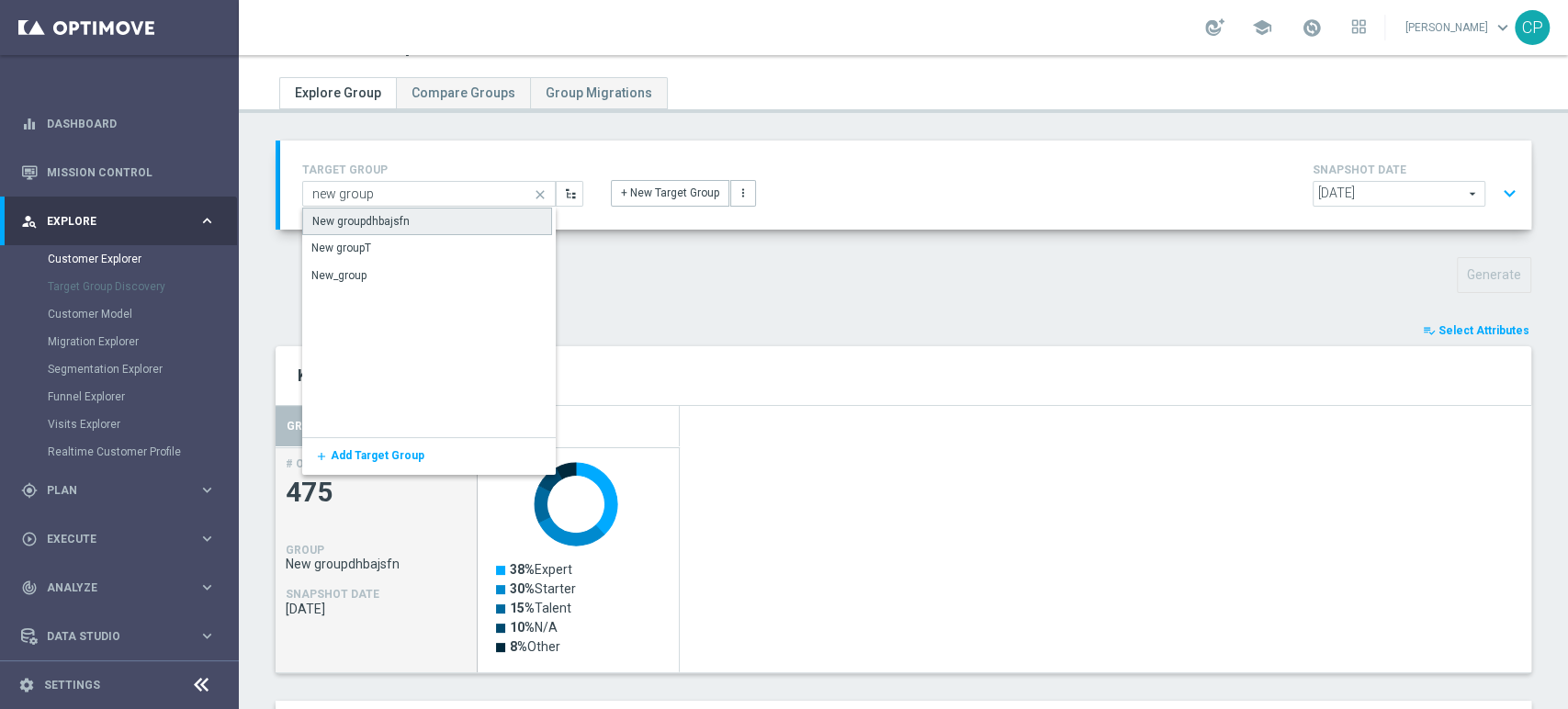
click at [396, 225] on div "New groupdhbajsfn" at bounding box center [361, 221] width 97 height 16
type input "New groupdhbajsfn"
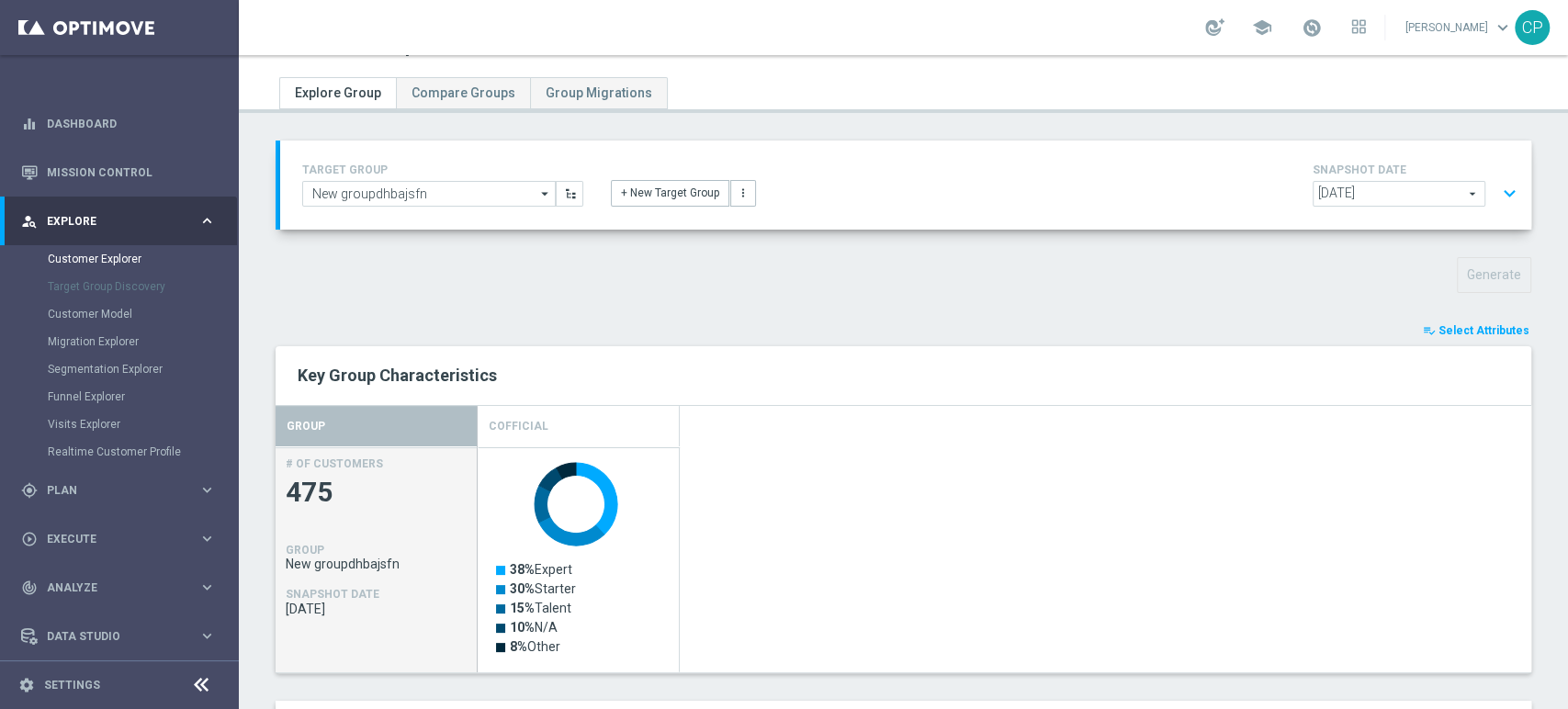
scroll to position [178, 0]
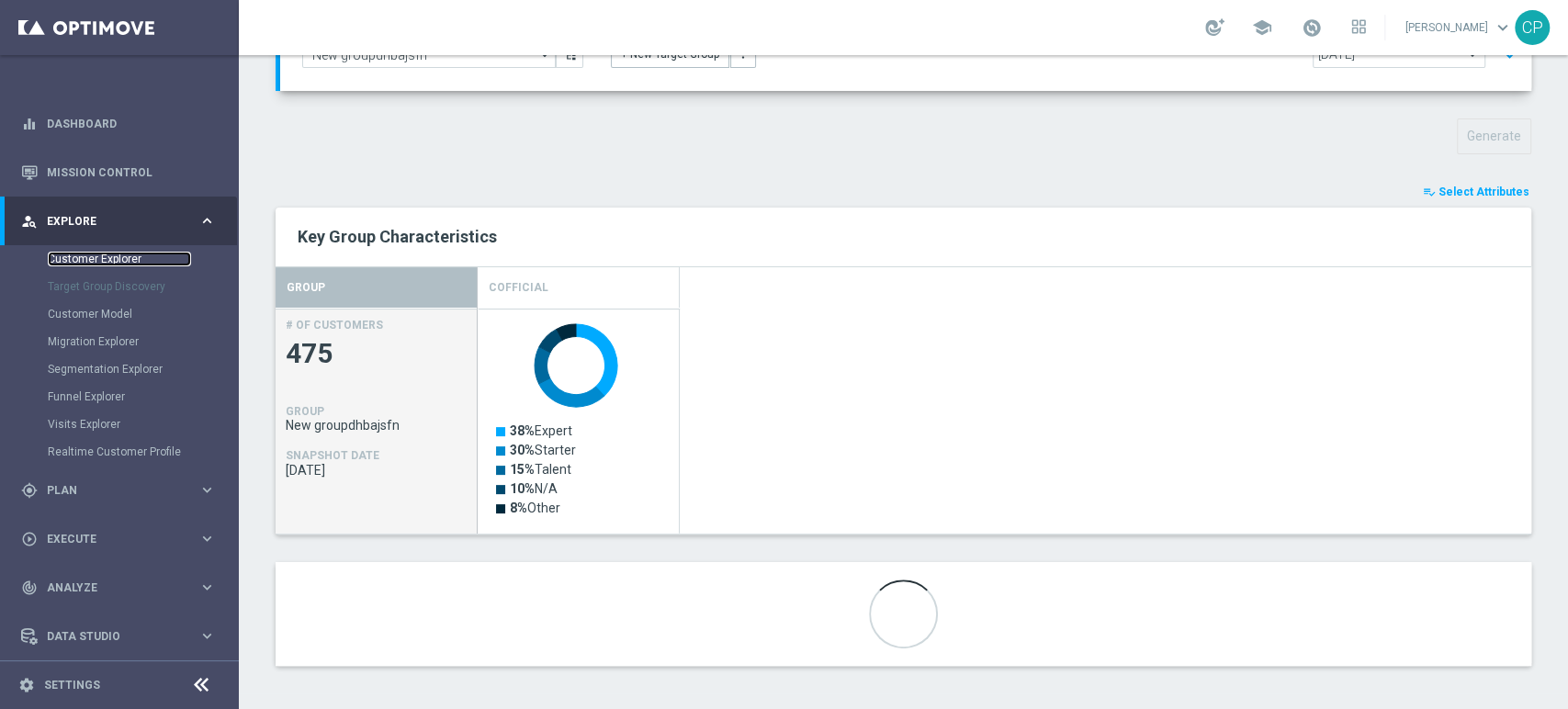
click at [104, 254] on link "Customer Explorer" at bounding box center [119, 258] width 143 height 14
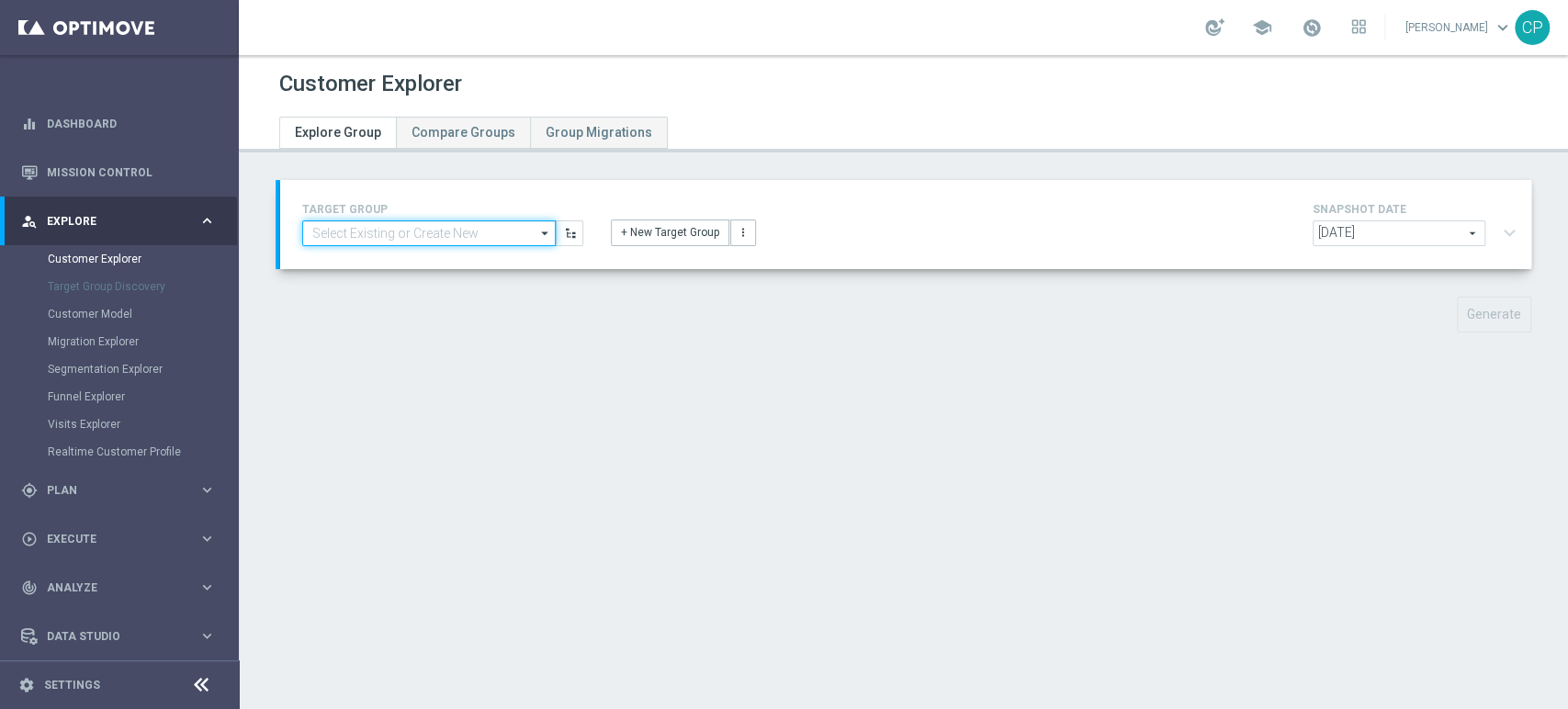
click at [456, 236] on input at bounding box center [429, 233] width 253 height 26
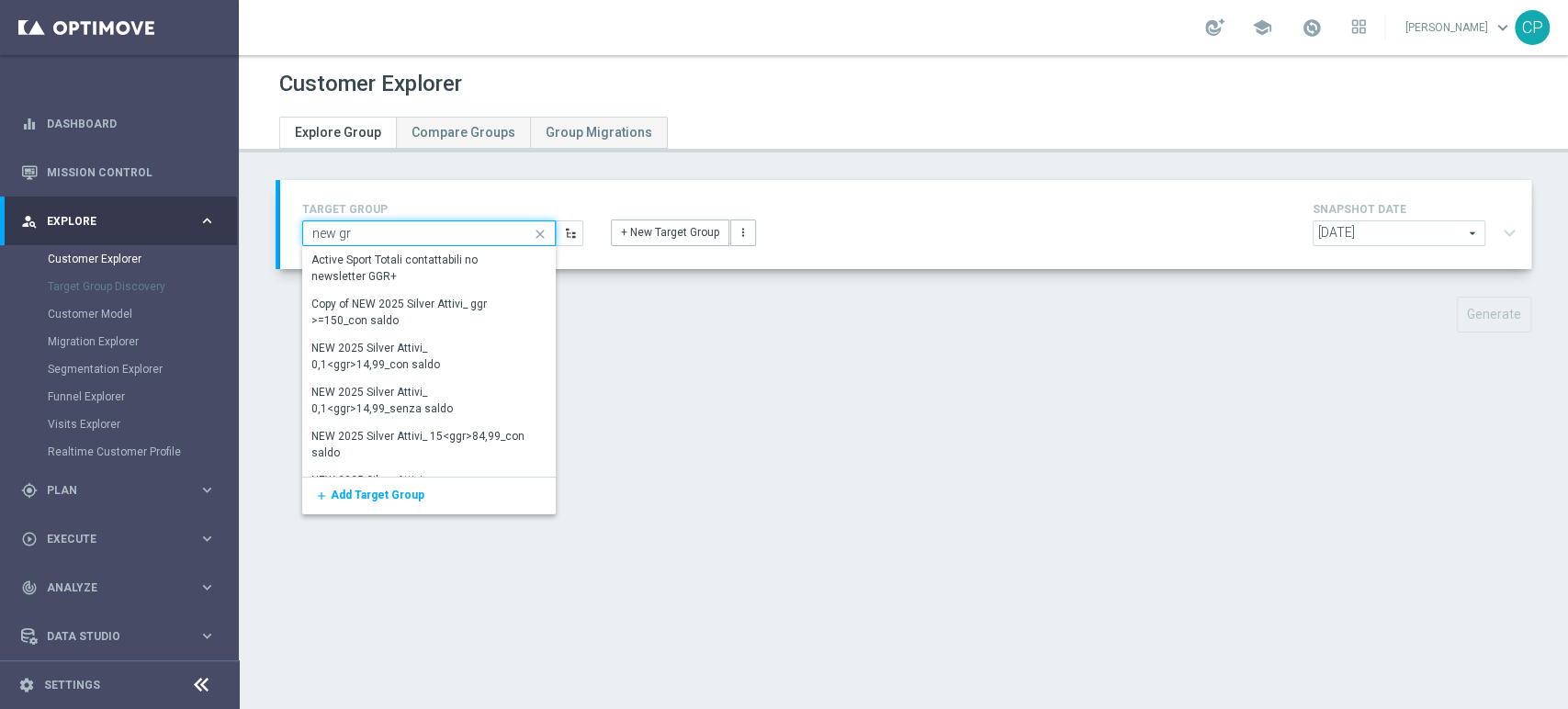
type input "new gro"
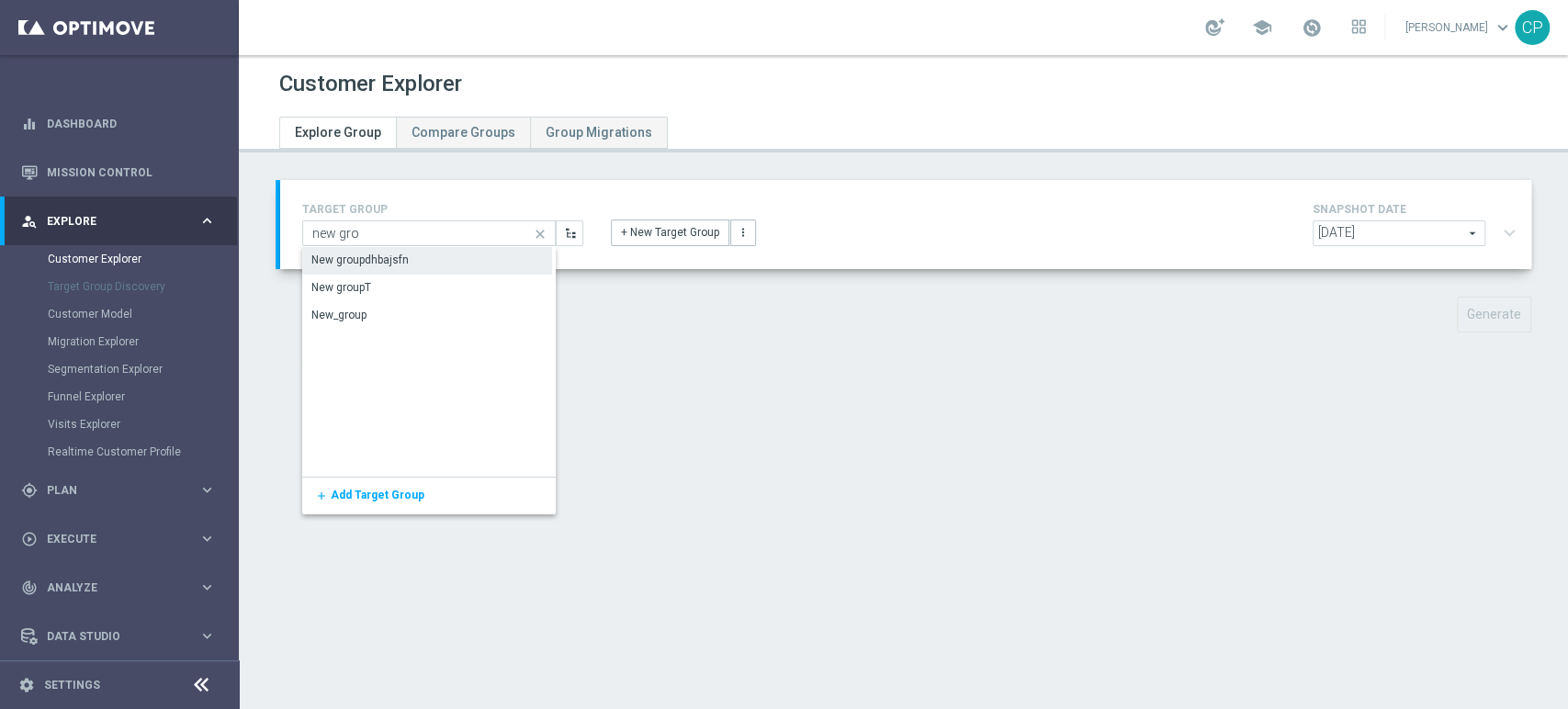
click at [402, 261] on div "New groupdhbajsfn" at bounding box center [360, 259] width 97 height 16
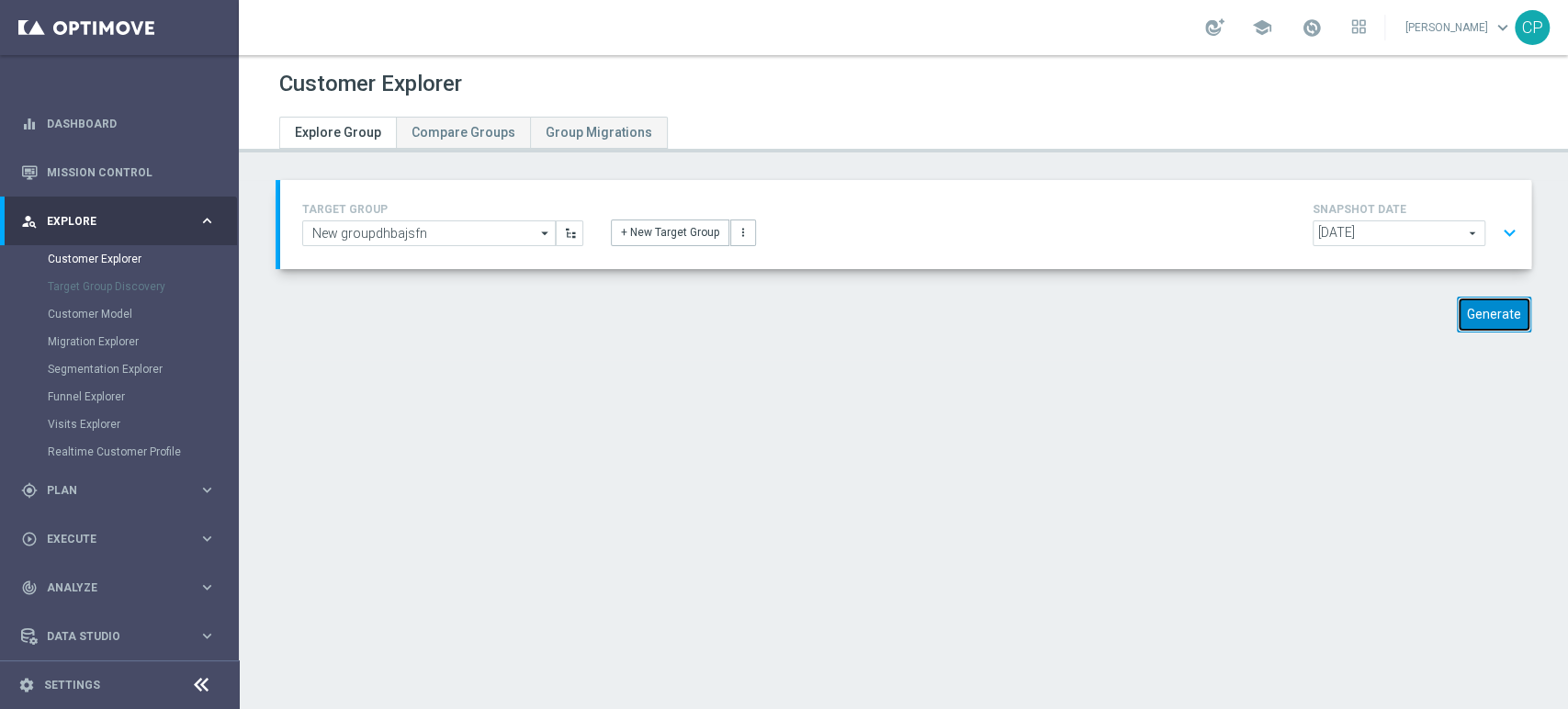
click at [1479, 311] on button "Generate" at bounding box center [1494, 314] width 74 height 36
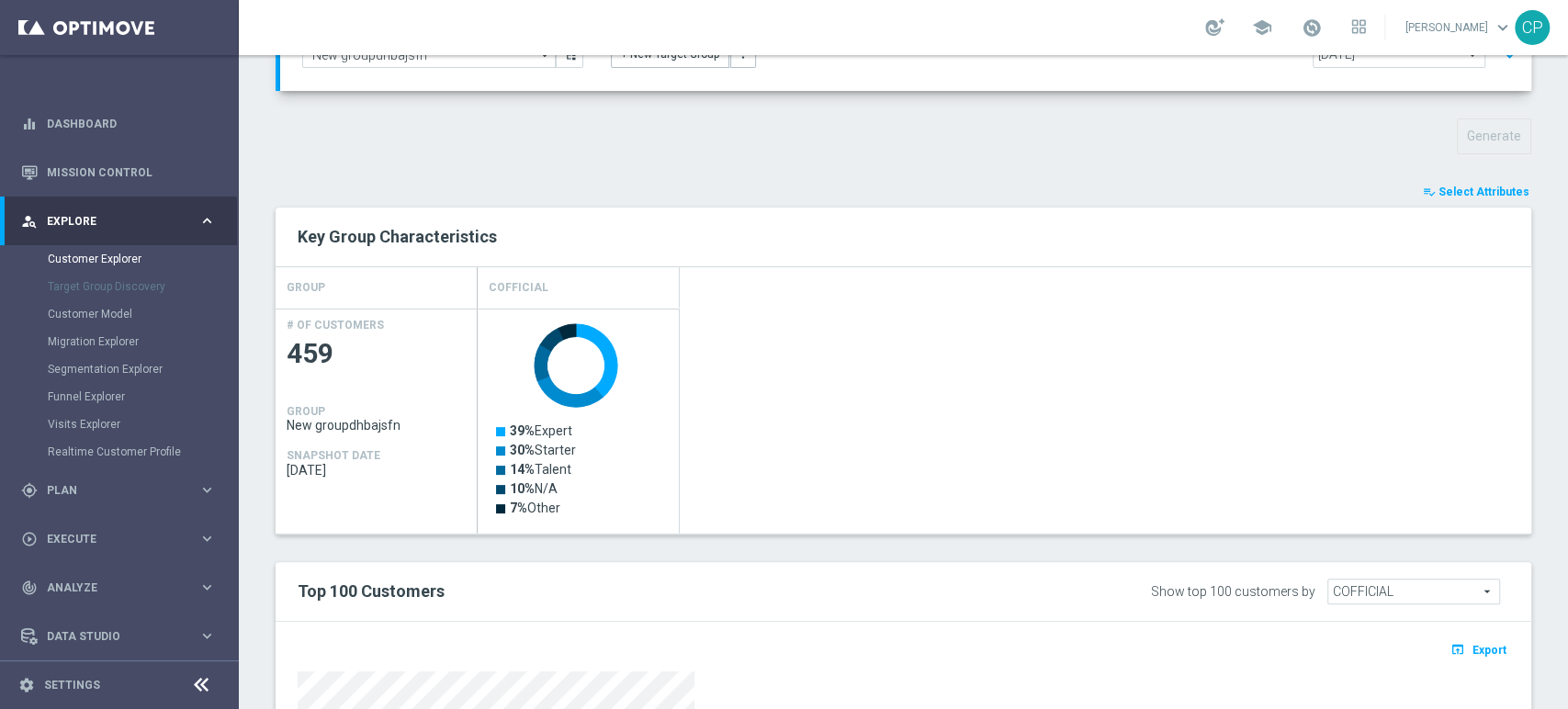
scroll to position [412, 0]
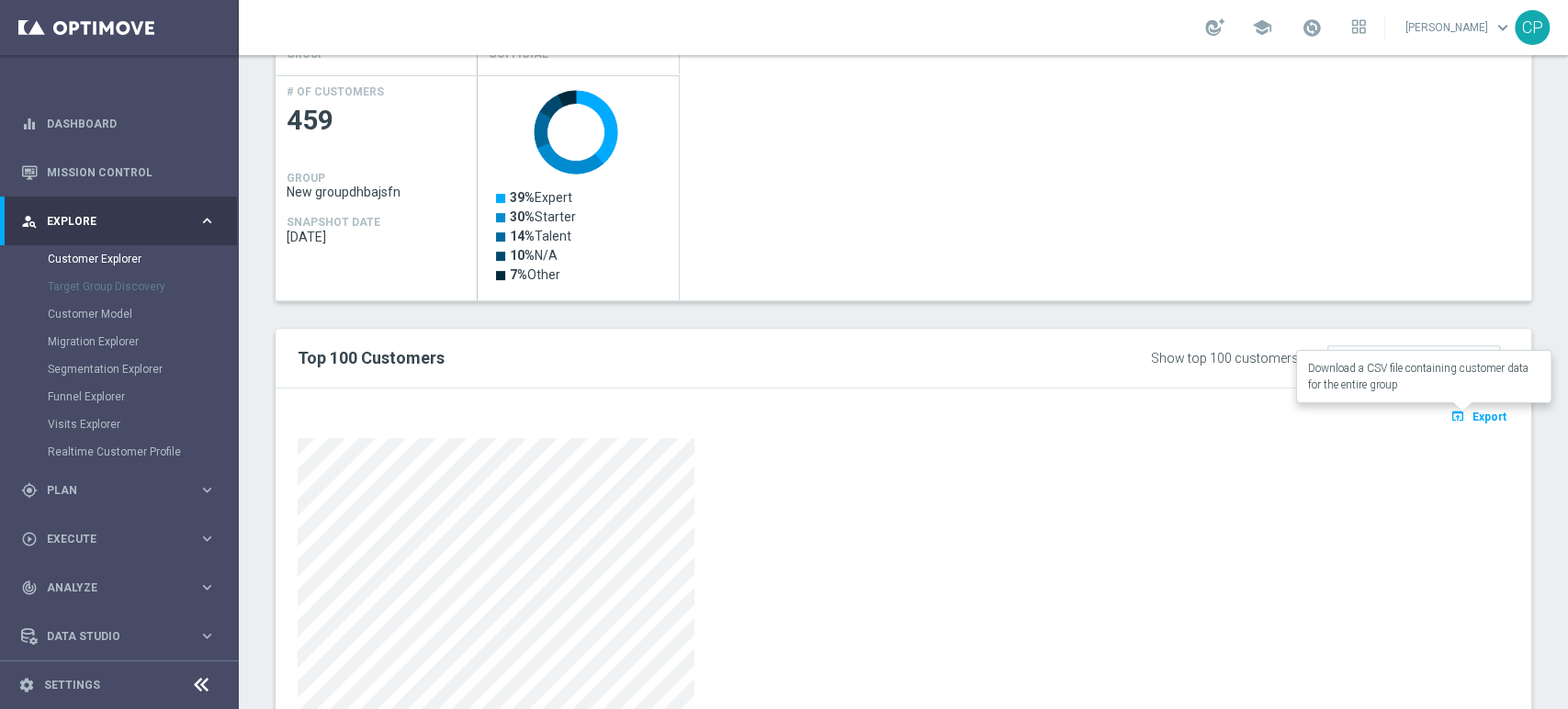
click at [1472, 411] on span "Export" at bounding box center [1489, 416] width 34 height 12
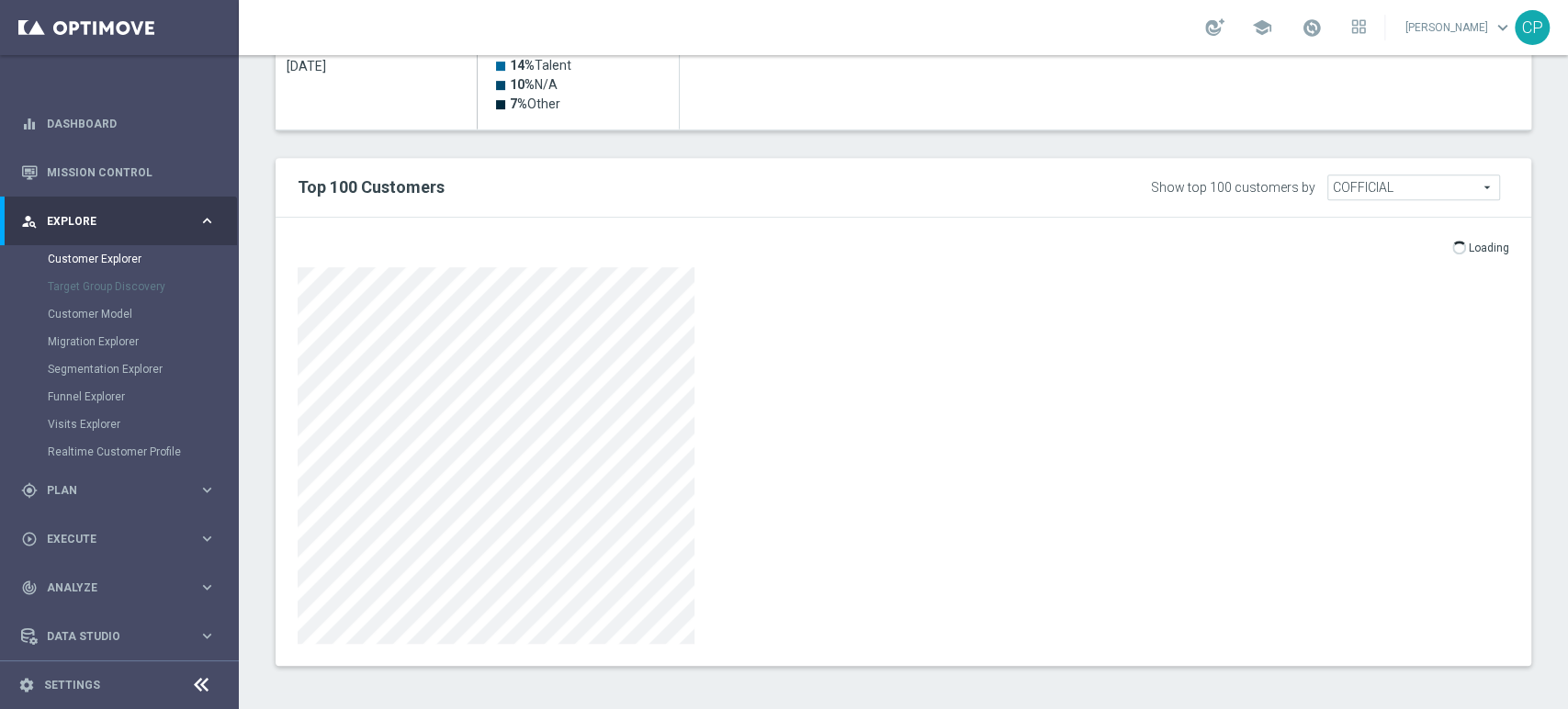
click at [867, 141] on div "playlist_add_check Select Attributes Key Group Characteristics GROUP COFFICIAL …" at bounding box center [903, 222] width 1256 height 888
